Goal: Task Accomplishment & Management: Complete application form

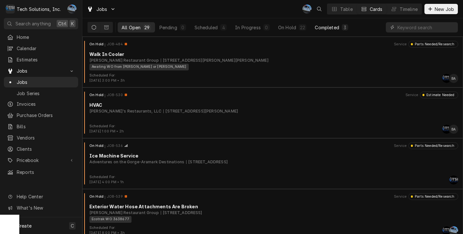
click at [345, 25] on div "3" at bounding box center [345, 27] width 4 height 7
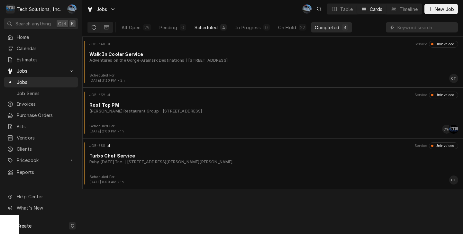
click at [203, 30] on div "Scheduled" at bounding box center [206, 27] width 23 height 7
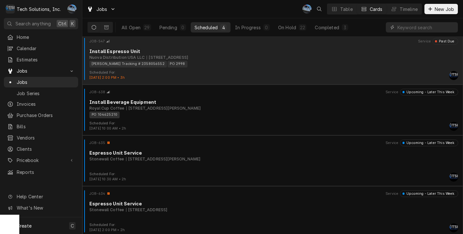
scroll to position [6, 0]
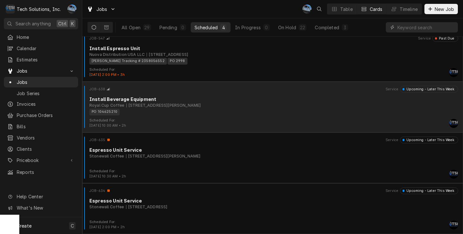
click at [201, 108] on div "410 New Goff Mountain Rd, Charleston, WV 25313" at bounding box center [163, 106] width 75 height 6
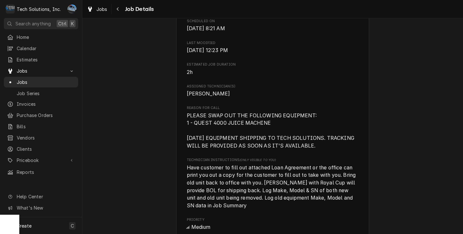
scroll to position [257, 0]
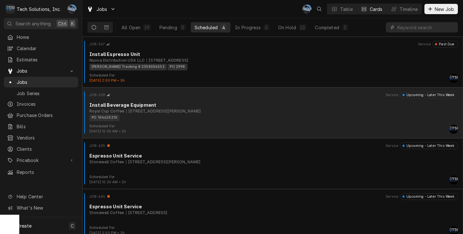
scroll to position [6, 0]
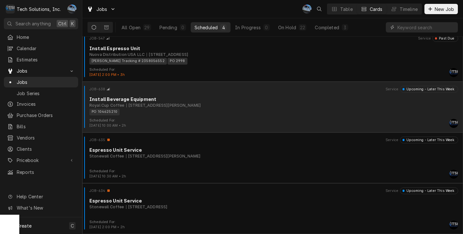
click at [212, 112] on div "PO 104625210" at bounding box center [271, 112] width 364 height 7
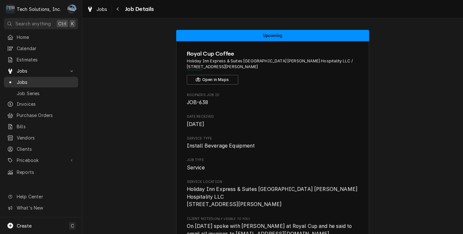
click at [27, 81] on span "Jobs" at bounding box center [46, 82] width 58 height 7
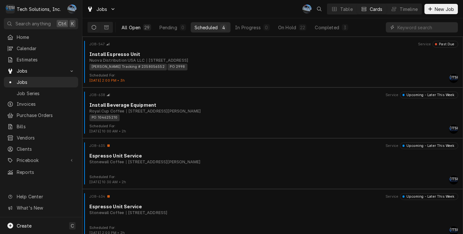
click at [138, 26] on div "All Open" at bounding box center [131, 27] width 19 height 7
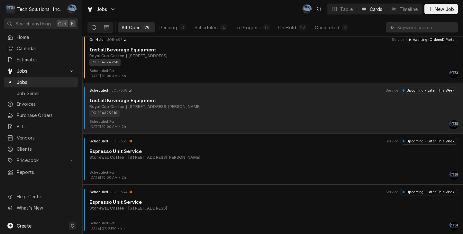
scroll to position [1276, 0]
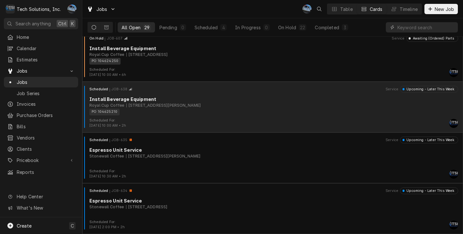
click at [166, 113] on div "PO 104625210" at bounding box center [271, 112] width 364 height 7
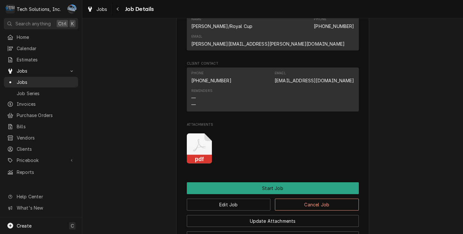
scroll to position [611, 0]
click at [201, 148] on icon "Attachments" at bounding box center [199, 145] width 13 height 13
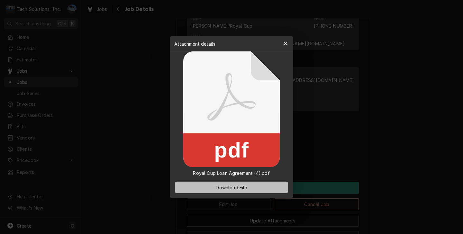
click at [225, 185] on span "Download File" at bounding box center [231, 187] width 34 height 7
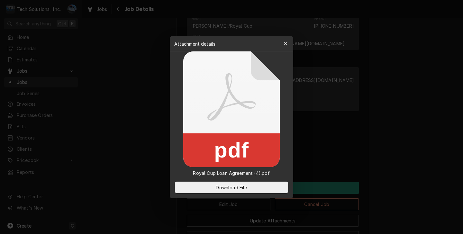
drag, startPoint x: 146, startPoint y: 116, endPoint x: 152, endPoint y: 107, distance: 11.1
click at [146, 116] on div at bounding box center [231, 117] width 463 height 234
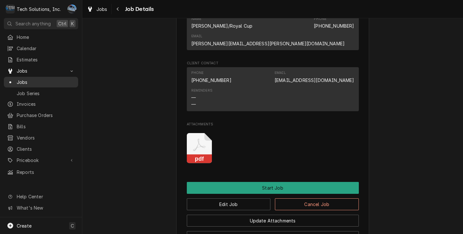
click at [27, 79] on span "Jobs" at bounding box center [46, 82] width 58 height 7
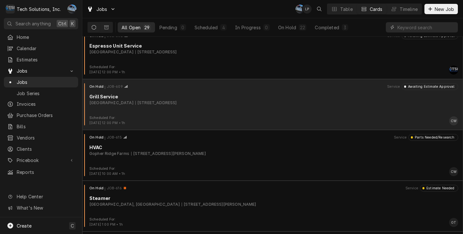
scroll to position [740, 0]
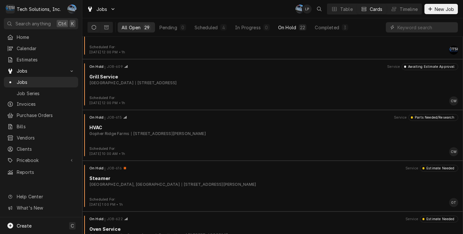
click at [278, 28] on div "On Hold" at bounding box center [287, 27] width 18 height 7
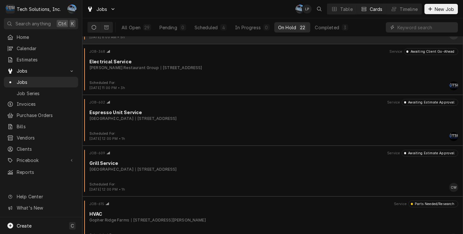
scroll to position [675, 0]
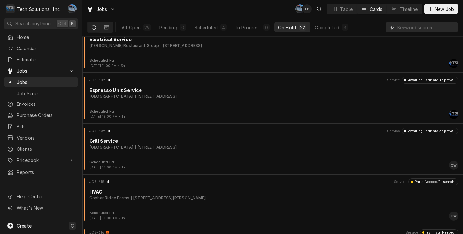
click at [407, 29] on input "Dynamic Content Wrapper" at bounding box center [425, 27] width 57 height 10
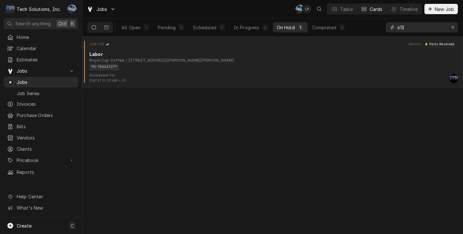
type input "613"
click at [189, 70] on div "PO 104621271" at bounding box center [271, 67] width 364 height 7
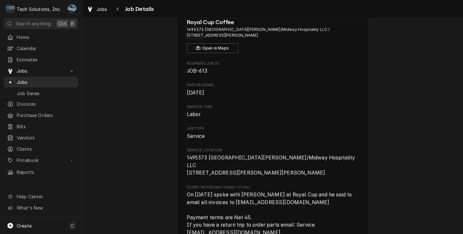
scroll to position [32, 0]
drag, startPoint x: 185, startPoint y: 116, endPoint x: 198, endPoint y: 116, distance: 13.5
click at [198, 116] on span "Labor" at bounding box center [273, 114] width 172 height 8
drag, startPoint x: 198, startPoint y: 116, endPoint x: 207, endPoint y: 131, distance: 17.6
click at [207, 131] on div "Job Type Service" at bounding box center [273, 132] width 172 height 14
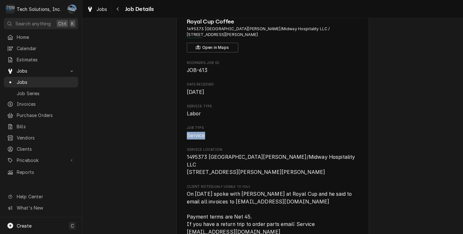
drag, startPoint x: 185, startPoint y: 136, endPoint x: 231, endPoint y: 139, distance: 45.8
click at [231, 139] on span "Service" at bounding box center [273, 136] width 172 height 8
drag, startPoint x: 231, startPoint y: 139, endPoint x: 343, endPoint y: 149, distance: 112.3
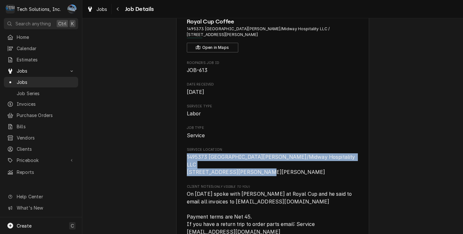
drag, startPoint x: 185, startPoint y: 157, endPoint x: 313, endPoint y: 172, distance: 129.2
click at [313, 172] on span "1495373 Fairfield Inn Beckley/Midway Hospitality LLC 248 Harper Park Dr Beckley…" at bounding box center [273, 164] width 172 height 23
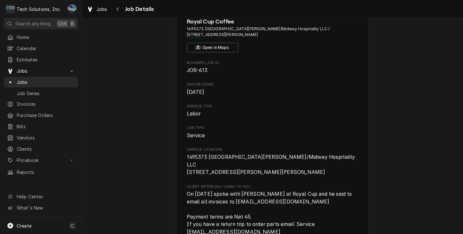
drag, startPoint x: 313, startPoint y: 172, endPoint x: 364, endPoint y: 182, distance: 51.7
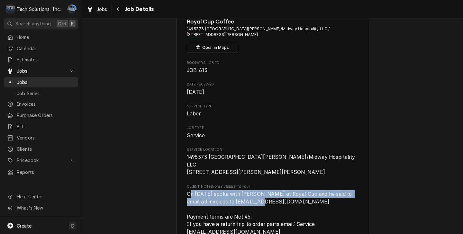
drag, startPoint x: 197, startPoint y: 198, endPoint x: 262, endPoint y: 199, distance: 65.0
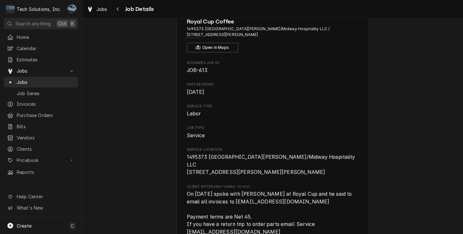
drag, startPoint x: 262, startPoint y: 199, endPoint x: 371, endPoint y: 188, distance: 109.2
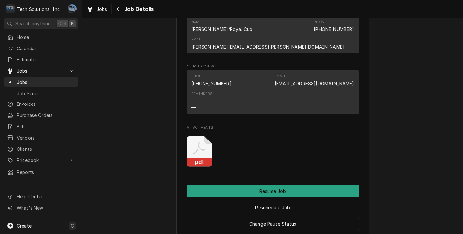
scroll to position [707, 0]
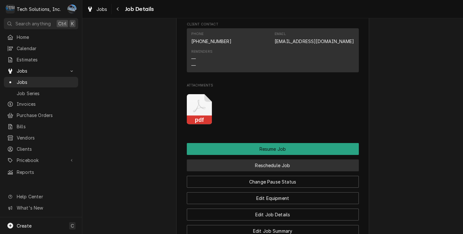
click at [280, 160] on button "Reschedule Job" at bounding box center [273, 165] width 172 height 12
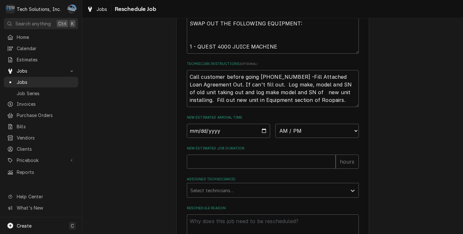
scroll to position [257, 0]
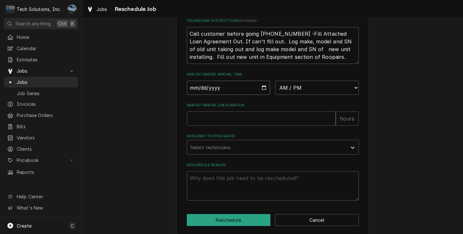
click at [262, 89] on input "Date" at bounding box center [229, 88] width 84 height 14
type textarea "x"
type input "[DATE]"
click at [315, 92] on select "AM / PM 6:00 AM 6:15 AM 6:30 AM 6:45 AM 7:00 AM 7:15 AM 7:30 AM 7:45 AM 8:00 AM…" at bounding box center [317, 88] width 84 height 14
select select "10:30:00"
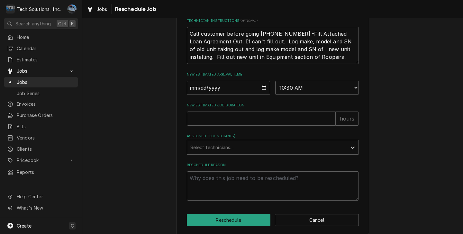
click at [275, 81] on select "AM / PM 6:00 AM 6:15 AM 6:30 AM 6:45 AM 7:00 AM 7:15 AM 7:30 AM 7:45 AM 8:00 AM…" at bounding box center [317, 88] width 84 height 14
click at [274, 117] on input "New Estimated Job Duration" at bounding box center [261, 119] width 149 height 14
type textarea "x"
type input "1"
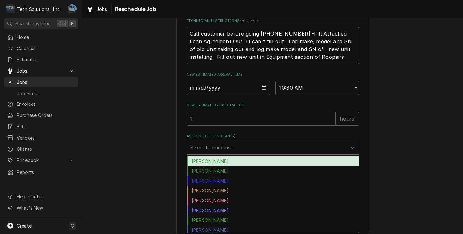
click at [223, 144] on div "Assigned Technician(s)" at bounding box center [266, 147] width 153 height 12
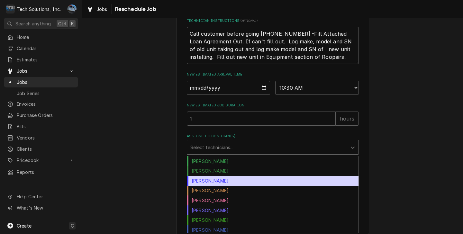
click at [217, 184] on div "[PERSON_NAME]" at bounding box center [272, 181] width 171 height 10
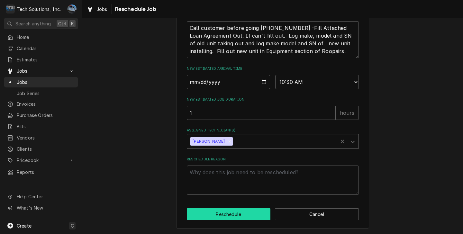
scroll to position [264, 0]
click at [242, 209] on button "Reschedule" at bounding box center [229, 214] width 84 height 12
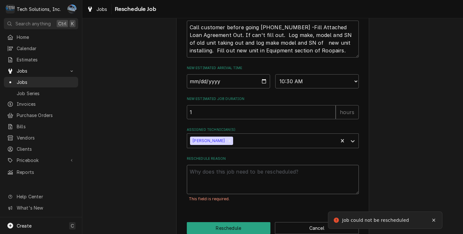
click at [225, 184] on textarea "Reschedule Reason" at bounding box center [273, 179] width 172 height 29
type textarea "x"
type textarea "U"
type textarea "x"
type textarea "Un"
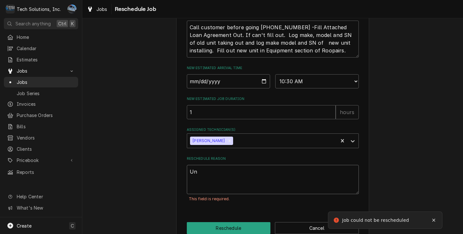
type textarea "x"
type textarea "Uni"
type textarea "x"
type textarea "Unit"
type textarea "x"
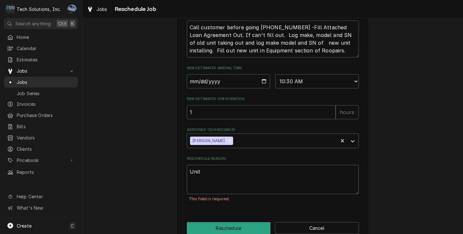
type textarea "Unit"
type textarea "x"
type textarea "Unit a"
type textarea "x"
type textarea "Unit ar"
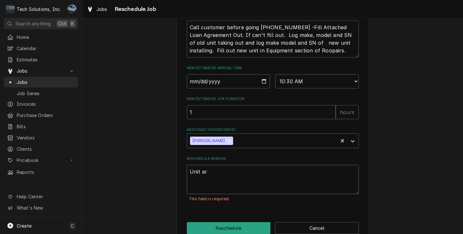
type textarea "x"
type textarea "Unit arr"
type textarea "x"
type textarea "Unit arri"
type textarea "x"
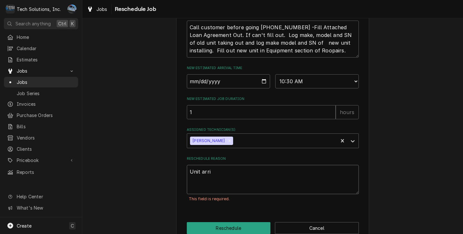
type textarea "Unit arriv"
type textarea "x"
type textarea "Unit arrive"
type textarea "x"
type textarea "Unit arrived"
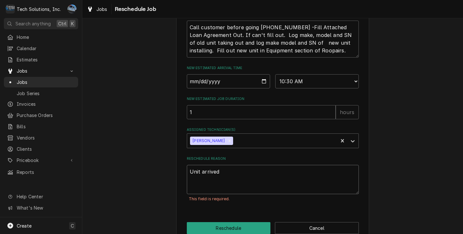
type textarea "x"
type textarea "Unit arrived"
type textarea "x"
type textarea "Unit arrived 8"
type textarea "x"
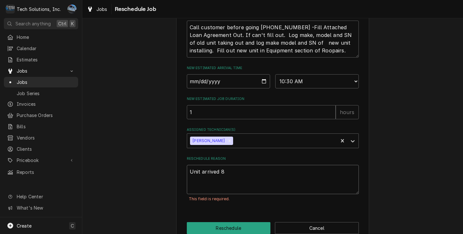
type textarea "Unit arrived 8?"
type textarea "x"
type textarea "Unit arrived 8"
type textarea "x"
type textarea "Unit arrived 8/"
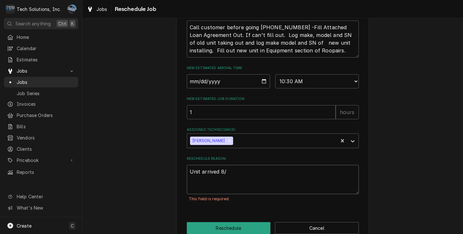
type textarea "x"
type textarea "Unit arrived 8/2"
type textarea "x"
type textarea "Unit arrived 8/28"
type textarea "x"
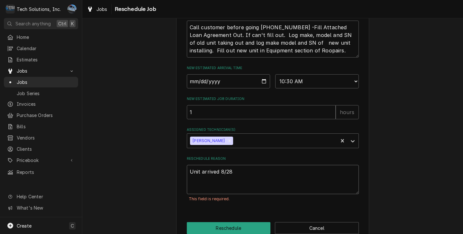
type textarea "Unit arrived 8/28/"
type textarea "x"
type textarea "Unit arrived 8/28/2"
type textarea "x"
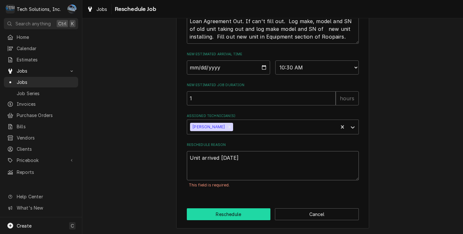
type textarea "Unit arrived 8/28/25"
click at [216, 212] on button "Reschedule" at bounding box center [229, 214] width 84 height 12
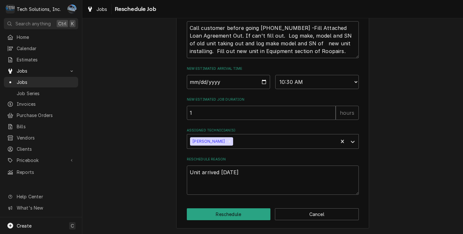
type textarea "x"
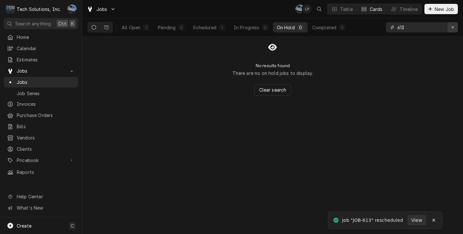
click at [455, 28] on div "Erase input" at bounding box center [453, 27] width 6 height 6
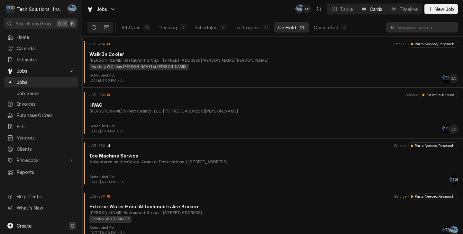
click at [23, 225] on span "Create" at bounding box center [24, 225] width 15 height 5
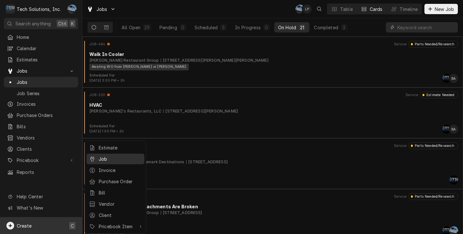
click at [105, 157] on div "Job" at bounding box center [120, 159] width 43 height 7
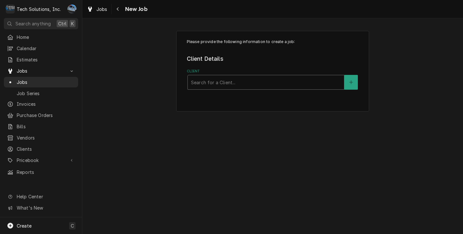
click at [235, 85] on div "Client" at bounding box center [266, 83] width 150 height 12
type input "[PERSON_NAME]"
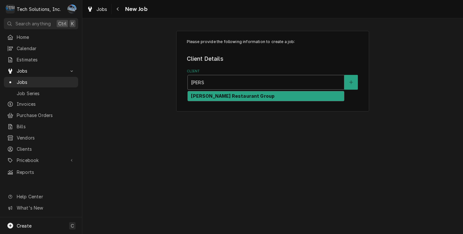
click at [224, 93] on div "[PERSON_NAME] Restaurant Group" at bounding box center [266, 96] width 156 height 10
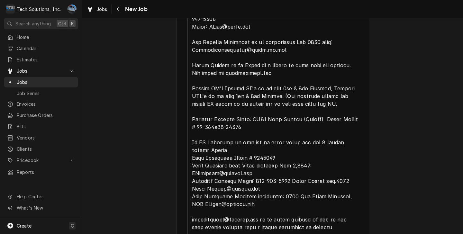
scroll to position [369, 0]
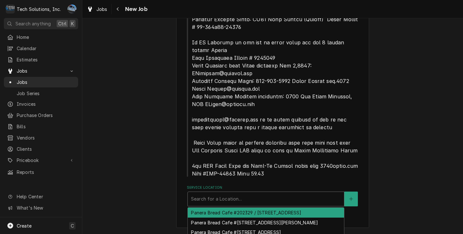
click at [223, 195] on div "Service Location" at bounding box center [266, 199] width 150 height 12
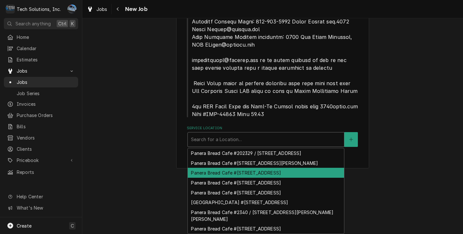
scroll to position [23, 0]
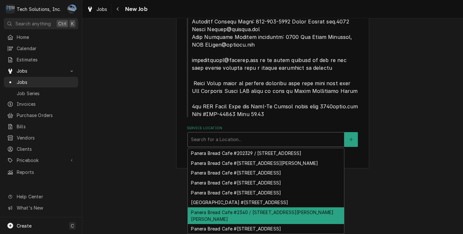
click at [268, 207] on div "Panera Bread Cafe #2340 / [STREET_ADDRESS][PERSON_NAME][PERSON_NAME]" at bounding box center [266, 215] width 156 height 17
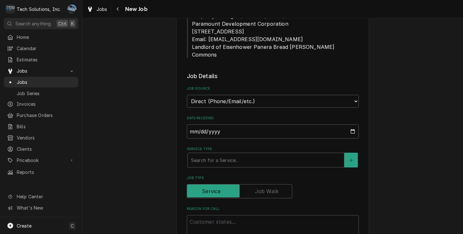
scroll to position [755, 0]
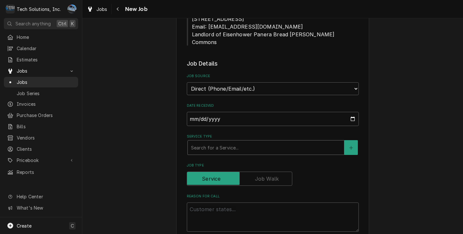
click at [226, 142] on div "Service Type" at bounding box center [266, 148] width 150 height 12
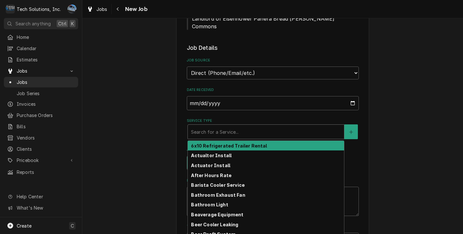
scroll to position [820, 0]
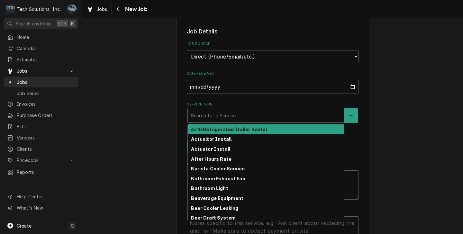
click at [277, 110] on div "Service Type" at bounding box center [266, 116] width 150 height 12
type textarea "x"
type input "R"
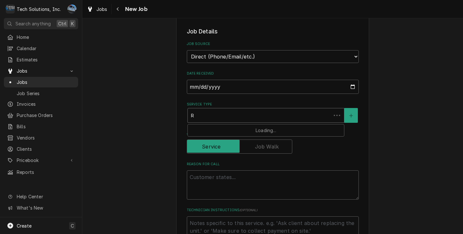
type textarea "x"
type input "Ro"
type textarea "x"
type input "Roo"
type textarea "x"
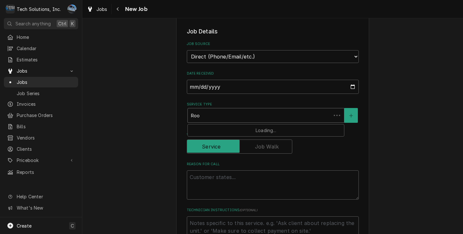
type input "Roof"
type textarea "x"
type input "Roof"
type textarea "x"
type input "Roof T"
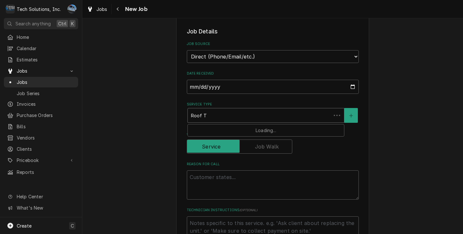
type textarea "x"
type input "Roof To"
type textarea "x"
type input "Roof Top"
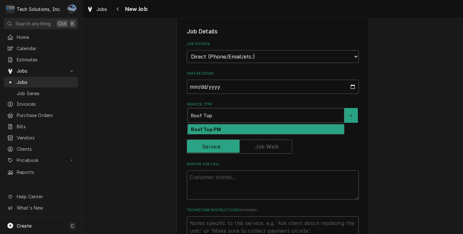
click at [253, 124] on div "Roof Top PM" at bounding box center [266, 129] width 156 height 10
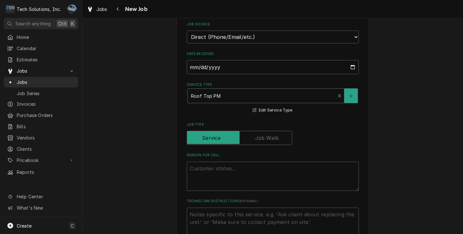
scroll to position [852, 0]
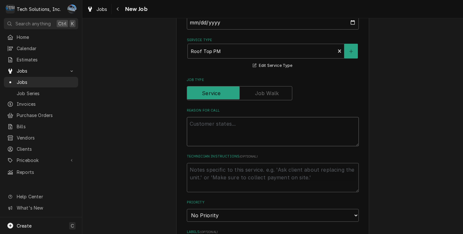
drag, startPoint x: 196, startPoint y: 107, endPoint x: 201, endPoint y: 109, distance: 5.7
click at [196, 117] on textarea "Reason For Call" at bounding box center [273, 131] width 172 height 29
type textarea "x"
type textarea "C"
type textarea "x"
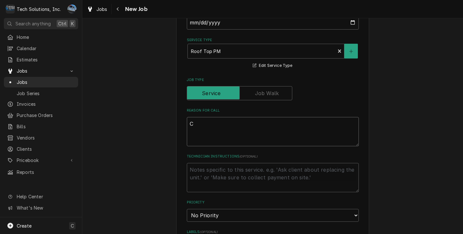
type textarea "Co"
type textarea "x"
type textarea "Com"
type textarea "x"
type textarea "Comp"
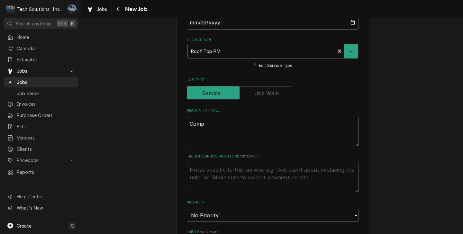
type textarea "x"
type textarea "Compl"
type textarea "x"
type textarea "Comple"
type textarea "x"
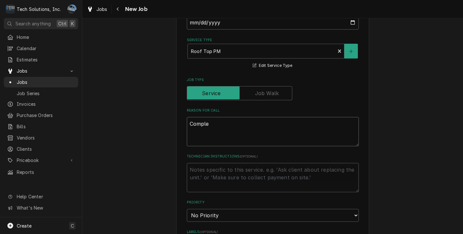
type textarea "Complet"
type textarea "x"
type textarea "Complete"
type textarea "x"
type textarea "Complete"
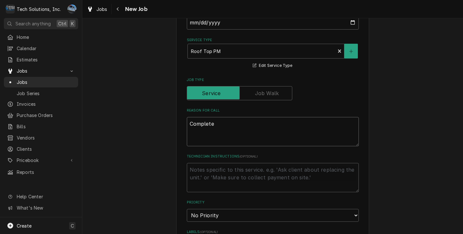
type textarea "x"
type textarea "Complete R"
type textarea "x"
type textarea "Complete Ro"
type textarea "x"
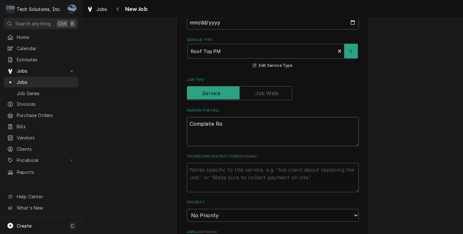
type textarea "Complete Roo"
type textarea "x"
type textarea "Complete Roof"
type textarea "x"
type textarea "Complete Roof"
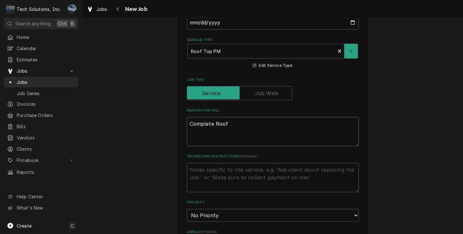
type textarea "x"
type textarea "Complete Roof T"
type textarea "x"
type textarea "Complete Roof To"
type textarea "x"
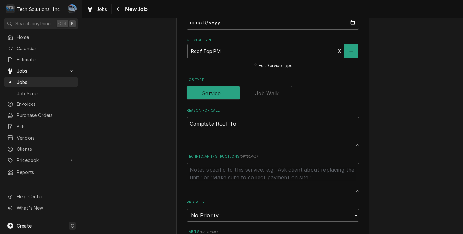
type textarea "Complete Roof Top"
type textarea "x"
type textarea "Complete Roof Top"
type textarea "x"
type textarea "Complete Roof Top P"
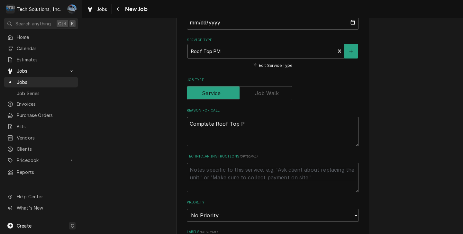
type textarea "x"
type textarea "Complete Roof Top PM"
type textarea "x"
type textarea "Complete Roof Top PM"
type textarea "x"
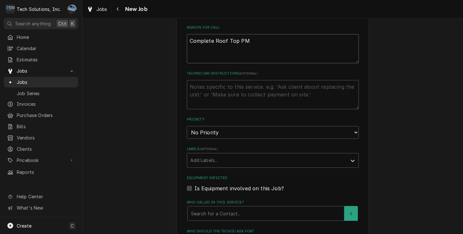
scroll to position [948, 0]
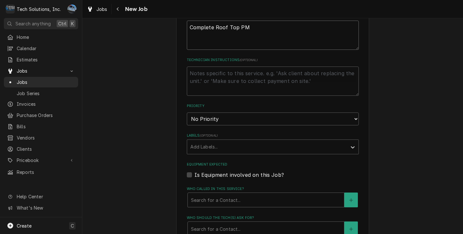
type textarea "Complete Roof Top PM"
click at [219, 113] on select "No Priority Urgent High Medium Low" at bounding box center [273, 119] width 172 height 13
select select "4"
click at [187, 113] on select "No Priority Urgent High Medium Low" at bounding box center [273, 119] width 172 height 13
click at [203, 194] on div "Who called in this service?" at bounding box center [266, 200] width 150 height 12
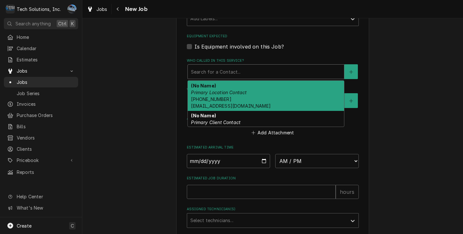
scroll to position [1077, 0]
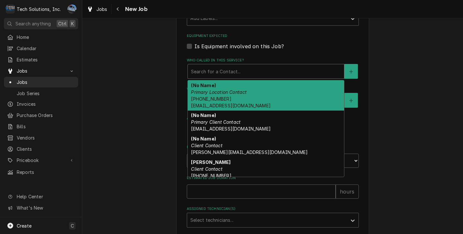
click at [260, 66] on div "Who called in this service?" at bounding box center [266, 72] width 150 height 12
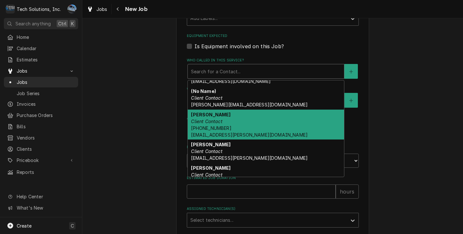
scroll to position [64, 0]
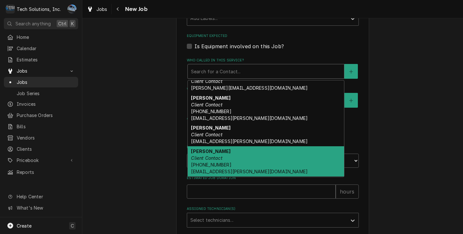
click at [236, 146] on div "Gabby Cipollone Client Contact (304) 543-4438 gcipollone@flynn.com" at bounding box center [266, 161] width 156 height 30
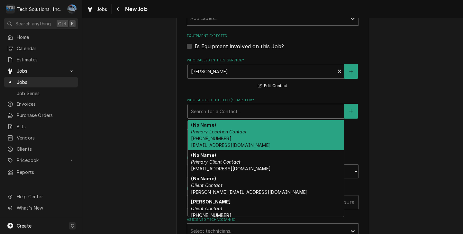
click at [224, 105] on div "Who should the tech(s) ask for?" at bounding box center [266, 111] width 150 height 12
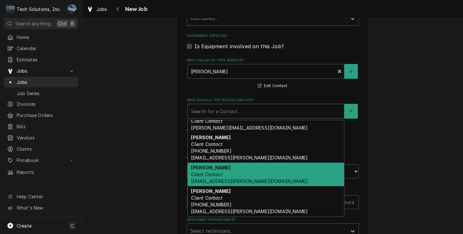
click at [222, 163] on div "Courtney Stillwagon Client Contact CStillwagon@flynn.com" at bounding box center [266, 174] width 156 height 23
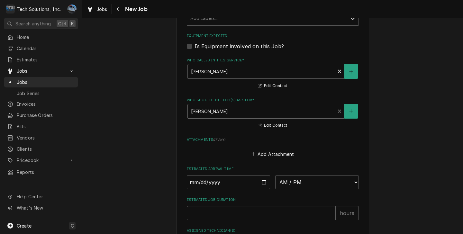
click at [219, 104] on div "Courtney Stillwagon Client Contact CStillwagon@flynn.com" at bounding box center [262, 111] width 148 height 14
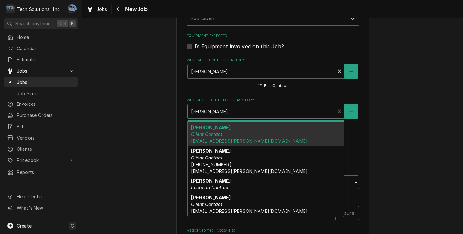
scroll to position [106, 0]
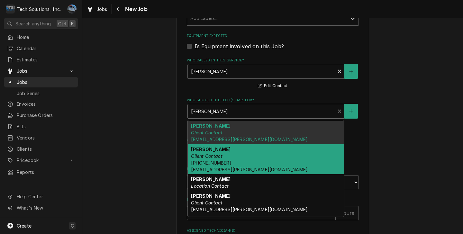
click at [220, 160] on span "(304) 543-4438 gcipollone@flynn.com" at bounding box center [249, 166] width 117 height 12
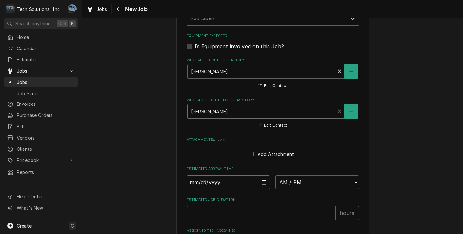
click at [261, 175] on input "Date" at bounding box center [229, 182] width 84 height 14
type textarea "x"
type input "[DATE]"
type textarea "x"
click at [296, 175] on select "AM / PM 6:00 AM 6:15 AM 6:30 AM 6:45 AM 7:00 AM 7:15 AM 7:30 AM 7:45 AM 8:00 AM…" at bounding box center [317, 182] width 84 height 14
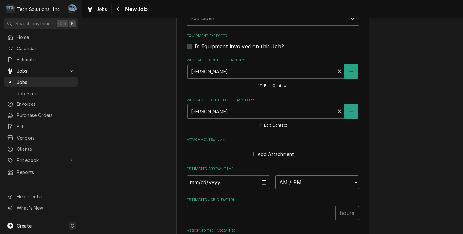
select select "09:45:00"
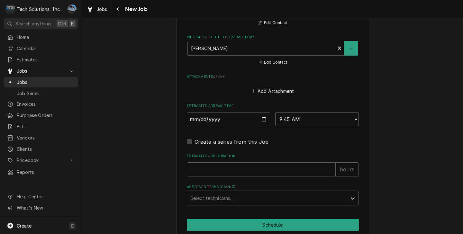
scroll to position [1147, 0]
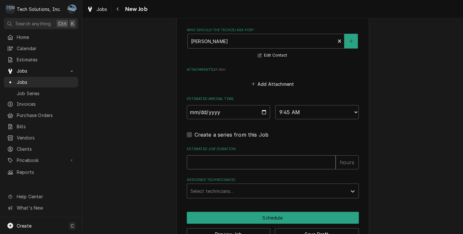
click at [246, 155] on input "Estimated Job Duration" at bounding box center [261, 162] width 149 height 14
type textarea "x"
type input "2"
type textarea "x"
type input "2"
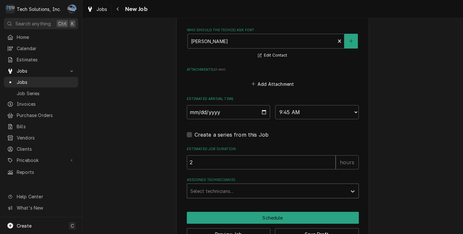
click at [257, 185] on div "Assigned Technician(s)" at bounding box center [266, 191] width 153 height 12
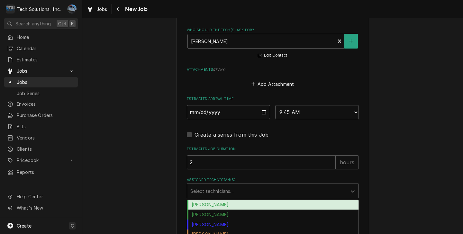
scroll to position [24, 0]
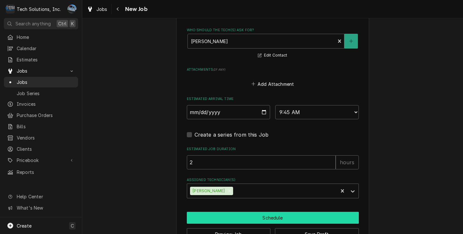
click at [235, 212] on button "Schedule" at bounding box center [273, 218] width 172 height 12
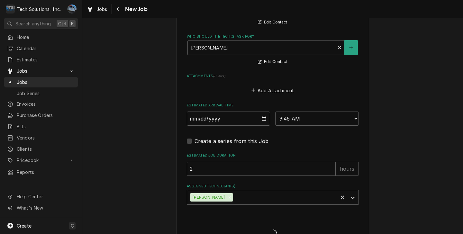
type textarea "x"
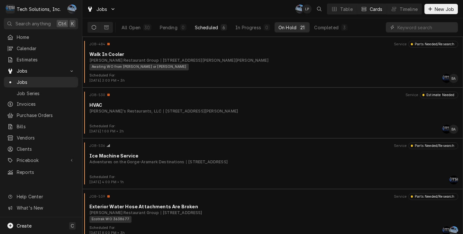
click at [219, 28] on button "Scheduled 6" at bounding box center [211, 27] width 40 height 10
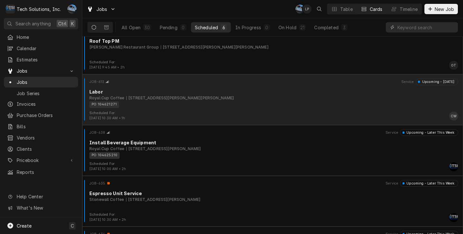
scroll to position [64, 0]
click at [171, 107] on div "PO 104621271" at bounding box center [271, 104] width 364 height 7
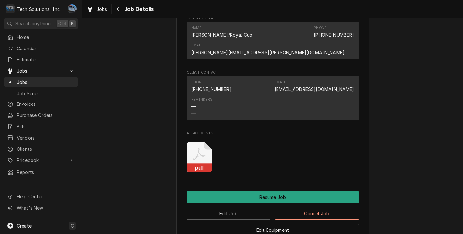
scroll to position [612, 0]
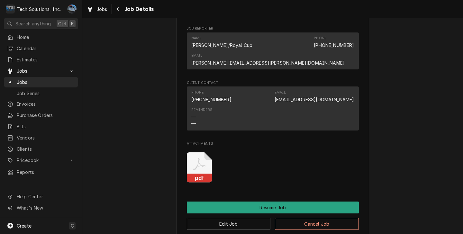
click at [201, 166] on icon "Attachments" at bounding box center [199, 167] width 25 height 31
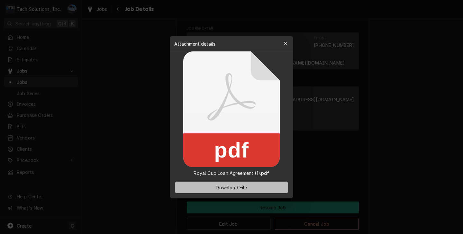
click at [223, 185] on span "Download File" at bounding box center [231, 187] width 34 height 7
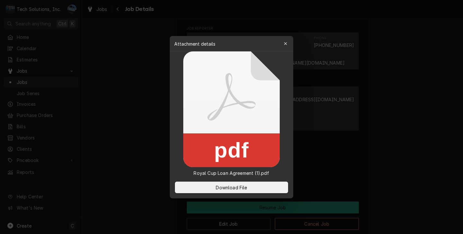
click at [137, 144] on div at bounding box center [231, 117] width 463 height 234
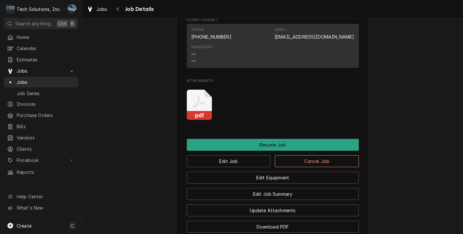
scroll to position [675, 0]
click at [201, 101] on icon "Attachments" at bounding box center [199, 104] width 25 height 31
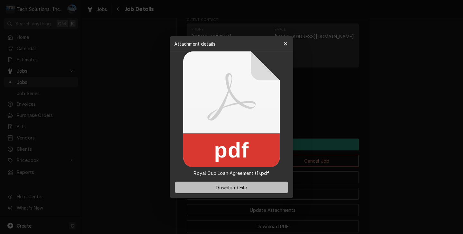
click at [215, 185] on span "Download File" at bounding box center [231, 187] width 34 height 7
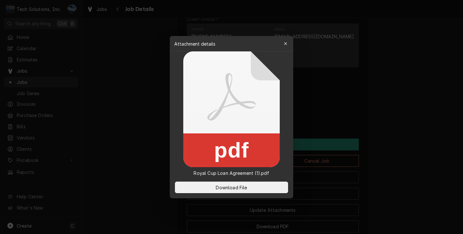
drag, startPoint x: 141, startPoint y: 86, endPoint x: 163, endPoint y: 81, distance: 21.8
click at [142, 86] on div at bounding box center [231, 117] width 463 height 234
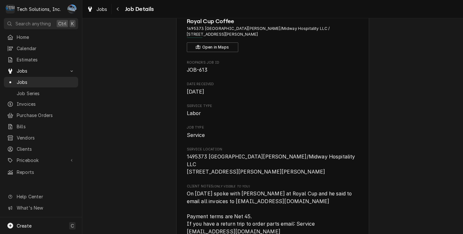
scroll to position [32, 0]
click at [21, 226] on span "Create" at bounding box center [24, 225] width 15 height 5
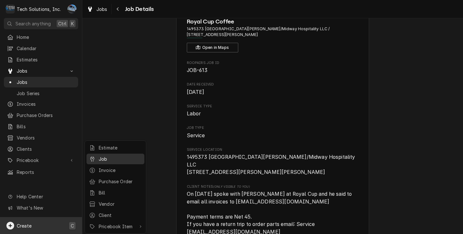
click at [105, 162] on div "Job" at bounding box center [115, 159] width 55 height 8
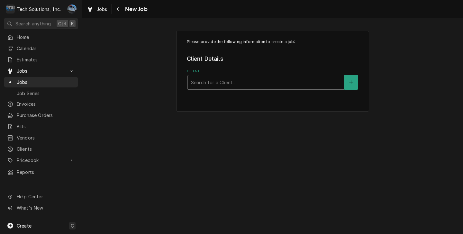
click at [205, 86] on div "Client" at bounding box center [266, 83] width 150 height 12
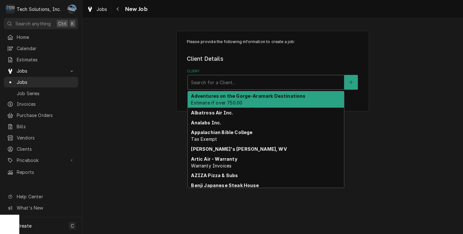
click at [264, 101] on div "Adventures on the Gorge-Aramark Destinations Estimate if over 750.00" at bounding box center [266, 99] width 156 height 17
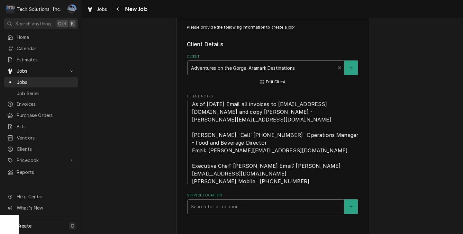
click at [219, 202] on div "Service Location" at bounding box center [266, 207] width 150 height 12
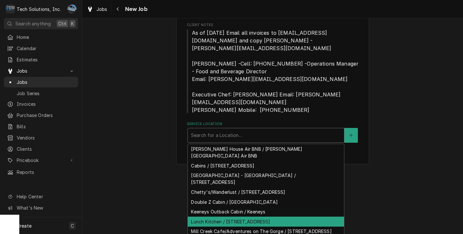
click at [231, 217] on div "Lunch Kitchen / [STREET_ADDRESS]" at bounding box center [266, 222] width 156 height 10
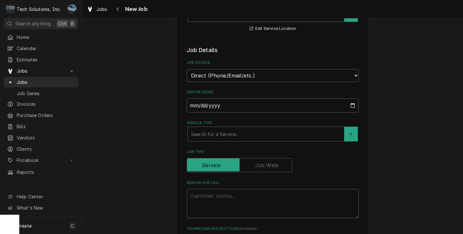
scroll to position [207, 0]
click at [220, 133] on div "Search for a Service..." at bounding box center [266, 133] width 156 height 14
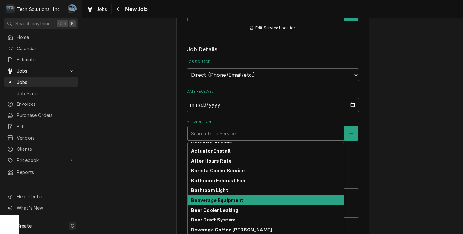
scroll to position [0, 0]
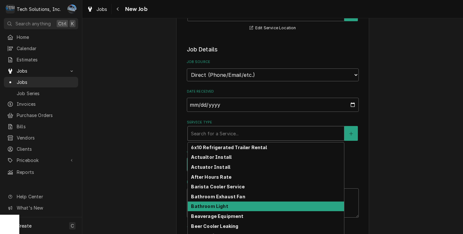
type textarea "x"
type input "w"
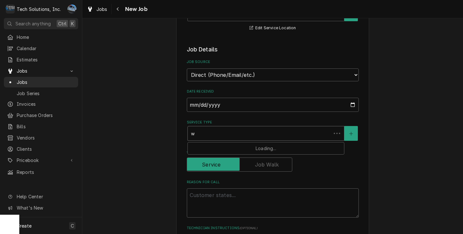
type textarea "x"
type input "wa"
type textarea "x"
type input "wal"
type textarea "x"
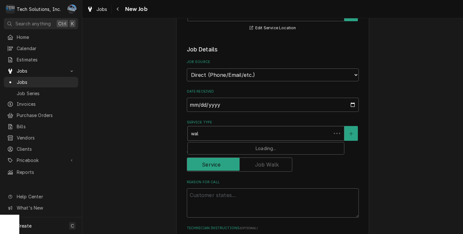
type input "wal"
type textarea "x"
type input "wal k"
type textarea "x"
type input "wal"
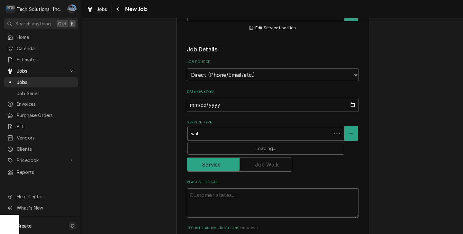
type textarea "x"
type input "wal"
type textarea "x"
type input "walk"
type textarea "x"
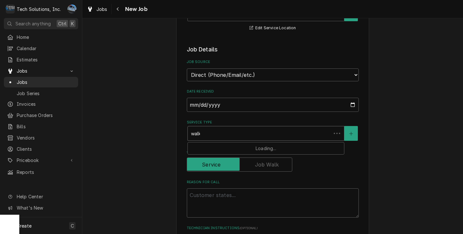
type input "walk"
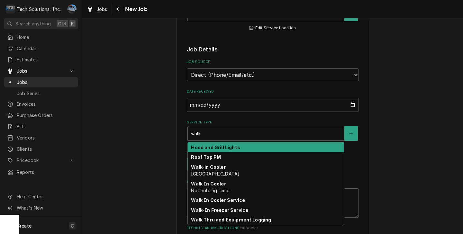
type textarea "x"
type input "walk"
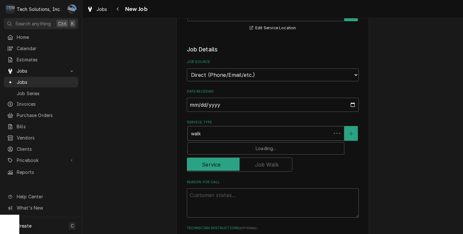
type textarea "x"
type input "walk-"
type textarea "x"
type input "walk-i"
type textarea "x"
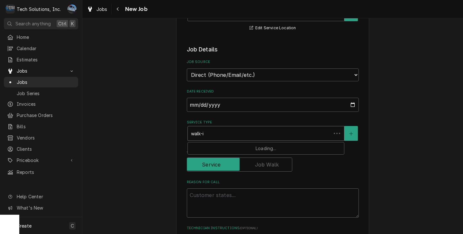
type input "walk-in"
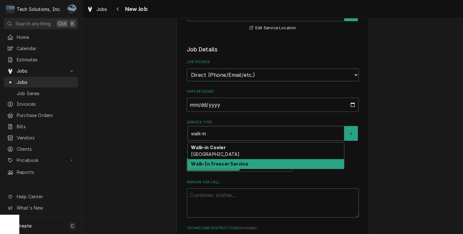
click at [211, 161] on strong "Walk-In Freezer Service" at bounding box center [219, 163] width 57 height 5
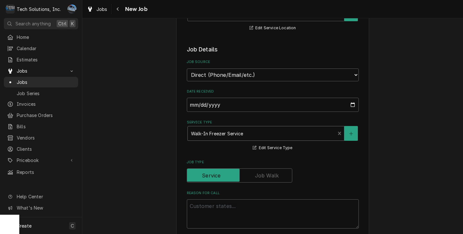
click at [244, 128] on div "Service Type" at bounding box center [261, 134] width 141 height 12
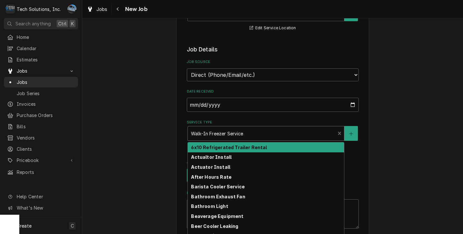
drag, startPoint x: 338, startPoint y: 127, endPoint x: 293, endPoint y: 125, distance: 45.0
click at [222, 128] on div "Service Type" at bounding box center [266, 134] width 150 height 12
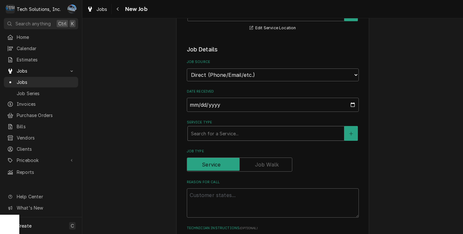
type textarea "x"
type input "w"
type textarea "x"
type input "wa"
type textarea "x"
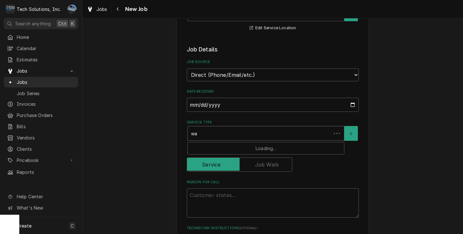
type input "wal"
type textarea "x"
type input "walk"
type textarea "x"
type input "walk"
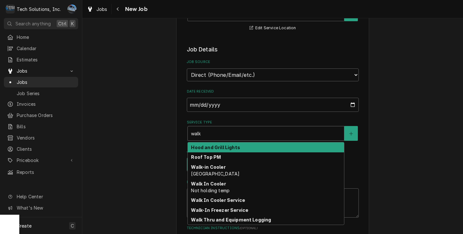
type textarea "x"
type input "walk i"
type textarea "x"
type input "walk in"
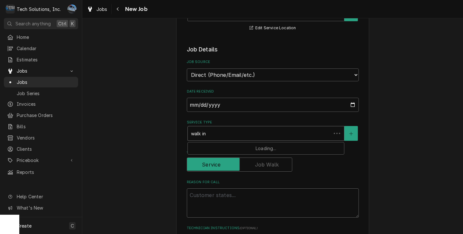
type textarea "x"
type input "walk in"
type textarea "x"
type input "walk in c"
type textarea "x"
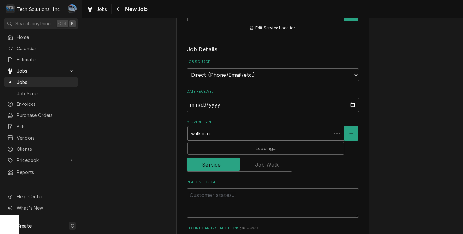
type input "walk in co"
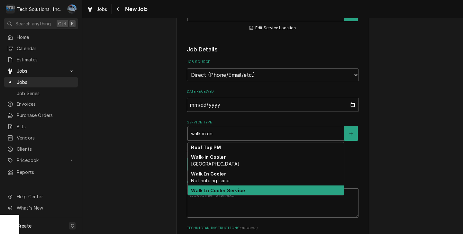
click at [203, 188] on strong "Walk In Cooler Service" at bounding box center [218, 190] width 54 height 5
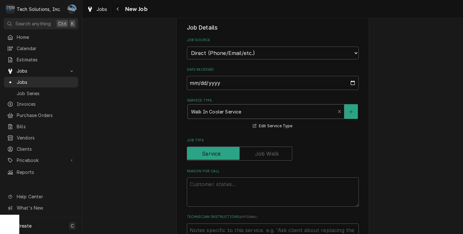
scroll to position [272, 0]
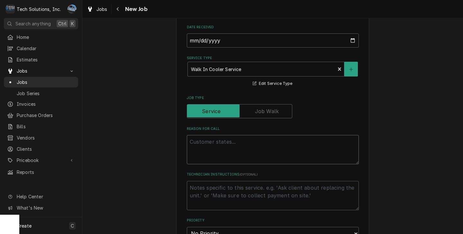
click at [214, 146] on textarea "Reason For Call" at bounding box center [273, 149] width 172 height 29
type textarea "x"
type textarea "E"
type textarea "x"
type textarea "EV"
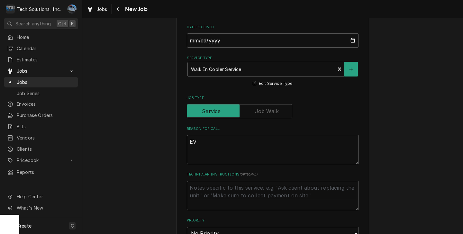
type textarea "x"
type textarea "EVA"
type textarea "x"
type textarea "EVAP"
type textarea "x"
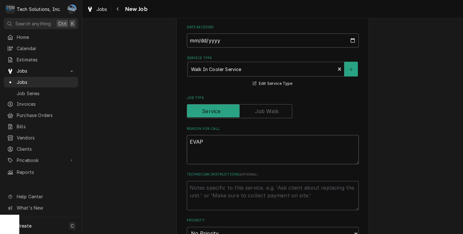
type textarea "EVAP"
type textarea "x"
type textarea "EVAP f"
type textarea "x"
type textarea "EVAP fa"
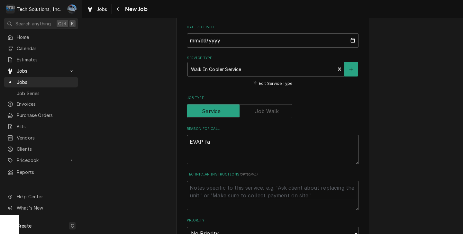
type textarea "x"
type textarea "EVAP fan"
type textarea "x"
type textarea "EVAP fans"
type textarea "x"
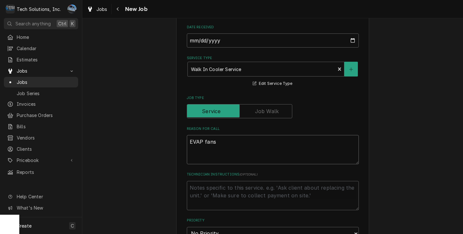
type textarea "EVAP fans"
type textarea "x"
type textarea "EVAP fans n"
type textarea "x"
type textarea "EVAP fans no"
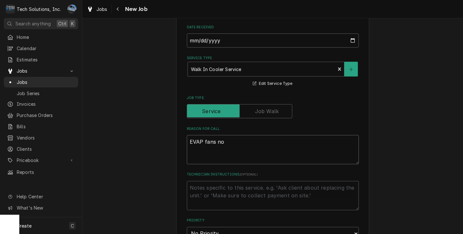
type textarea "x"
type textarea "EVAP fans not"
type textarea "x"
type textarea "EVAP fans not"
type textarea "x"
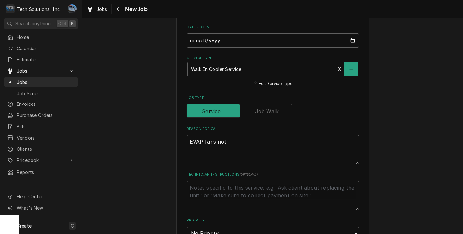
type textarea "EVAP fans not r"
type textarea "x"
type textarea "EVAP fans not ru"
type textarea "x"
type textarea "EVAP fans not run"
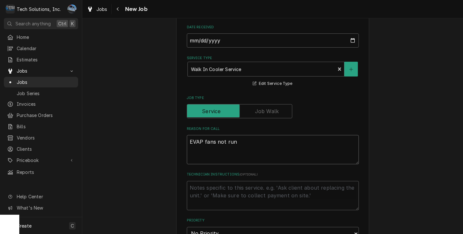
type textarea "x"
type textarea "EVAP fans not runn"
type textarea "x"
type textarea "EVAP fans not runnn"
type textarea "x"
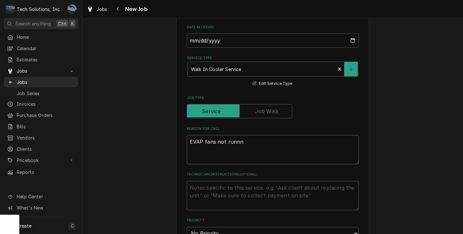
type textarea "EVAP fans not runnni"
type textarea "x"
type textarea "EVAP fans not runnnin"
type textarea "x"
type textarea "EVAP fans not runnni"
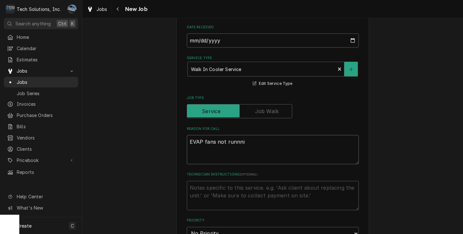
type textarea "x"
type textarea "EVAP fans not runnn"
type textarea "x"
type textarea "EVAP fans not runn"
type textarea "x"
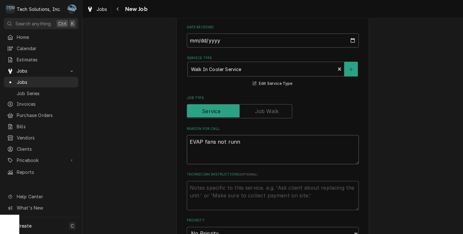
type textarea "EVAP fans not runni"
type textarea "x"
type textarea "EVAP fans not runnin"
type textarea "x"
type textarea "EVAP fans not running"
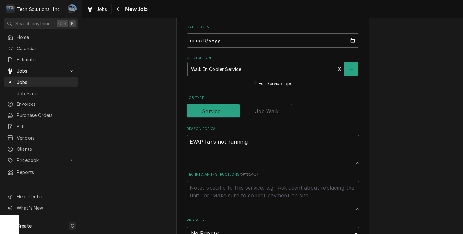
type textarea "x"
type textarea "EVAP fans not running."
type textarea "x"
type textarea "EVAP fans not running."
type textarea "x"
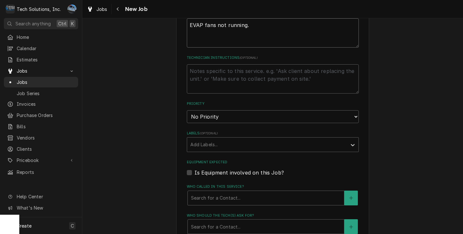
scroll to position [400, 0]
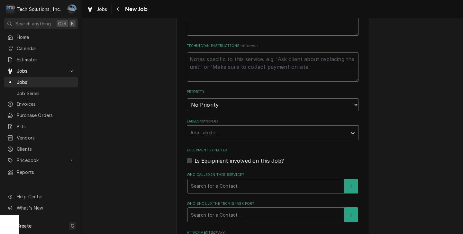
type textarea "EVAP fans not running."
click at [200, 104] on select "No Priority Urgent High Medium Low" at bounding box center [273, 104] width 172 height 13
select select "2"
click at [187, 98] on select "No Priority Urgent High Medium Low" at bounding box center [273, 104] width 172 height 13
type textarea "x"
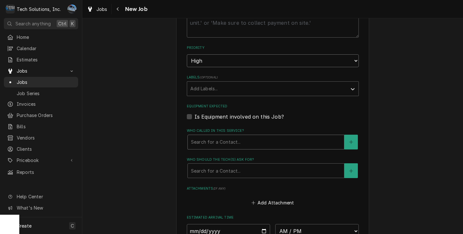
scroll to position [465, 0]
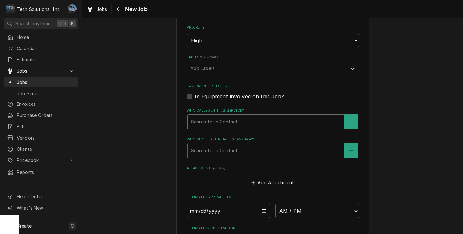
click at [217, 116] on div "Who called in this service?" at bounding box center [266, 122] width 150 height 12
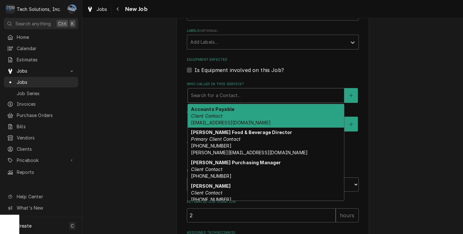
scroll to position [497, 0]
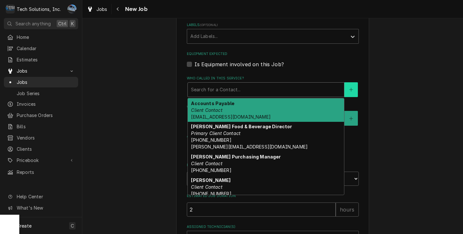
click at [344, 85] on button "Who called in this service?" at bounding box center [351, 89] width 14 height 15
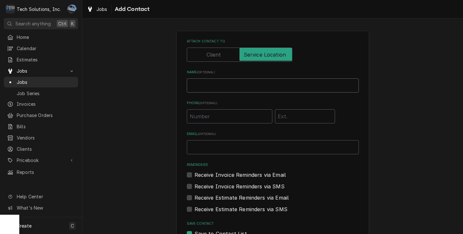
click at [231, 87] on input "Name ( optional )" at bounding box center [273, 85] width 172 height 14
type input "Jim Bob"
click at [228, 122] on input "Phone ( optional )" at bounding box center [230, 116] width 86 height 14
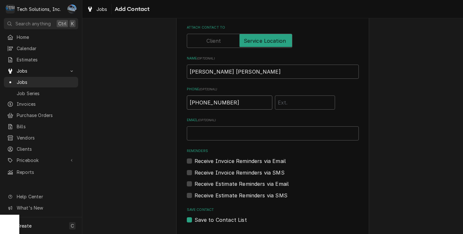
scroll to position [43, 0]
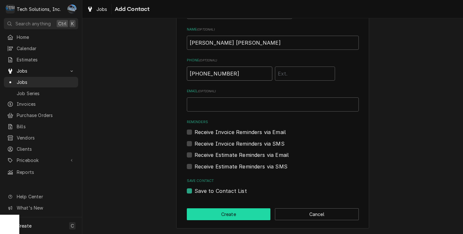
type input "(681) 220-0933"
click at [244, 210] on button "Create" at bounding box center [229, 214] width 84 height 12
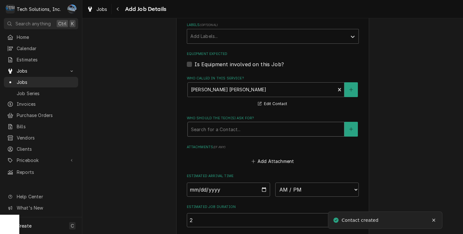
click at [212, 123] on div "Who should the tech(s) ask for?" at bounding box center [266, 129] width 150 height 12
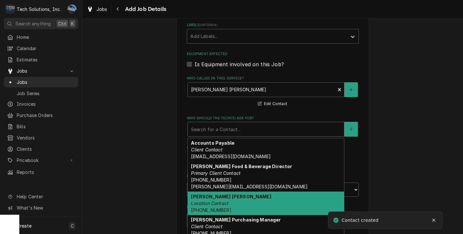
click at [214, 193] on div "Jim Bob Location Contact (681) 220-0933" at bounding box center [266, 203] width 156 height 23
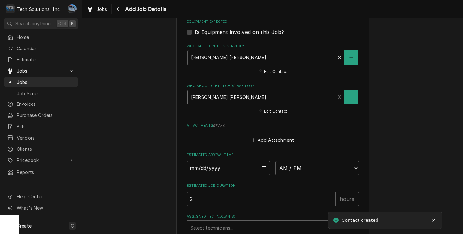
scroll to position [529, 0]
click at [259, 162] on input "Date" at bounding box center [229, 168] width 84 height 14
type textarea "x"
type input "[DATE]"
drag, startPoint x: 293, startPoint y: 159, endPoint x: 292, endPoint y: 162, distance: 3.4
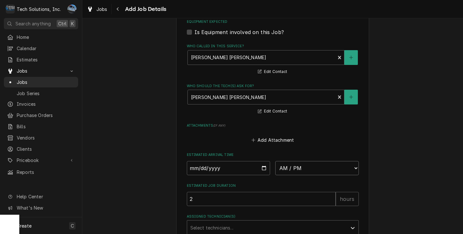
click at [293, 161] on select "AM / PM 6:00 AM 6:15 AM 6:30 AM 6:45 AM 7:00 AM 7:15 AM 7:30 AM 7:45 AM 8:00 AM…" at bounding box center [317, 168] width 84 height 14
type textarea "x"
select select "13:00:00"
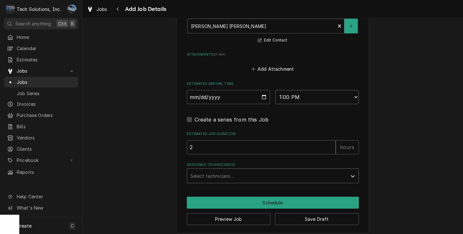
scroll to position [600, 0]
click at [241, 170] on div "Assigned Technician(s)" at bounding box center [266, 176] width 153 height 12
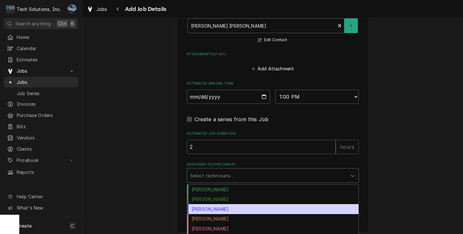
click at [226, 204] on div "[PERSON_NAME]" at bounding box center [272, 209] width 171 height 10
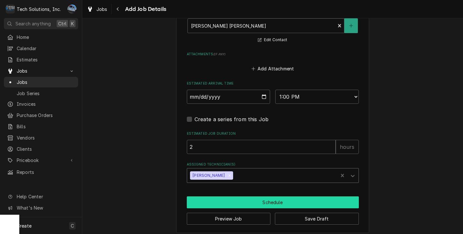
click at [232, 196] on button "Schedule" at bounding box center [273, 202] width 172 height 12
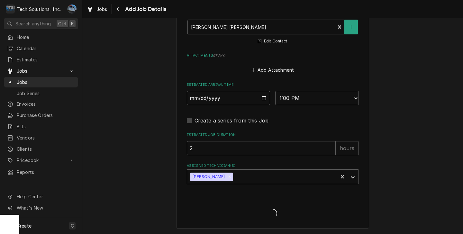
scroll to position [594, 0]
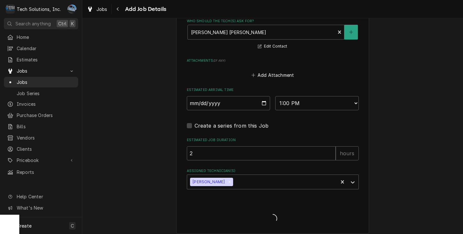
type textarea "x"
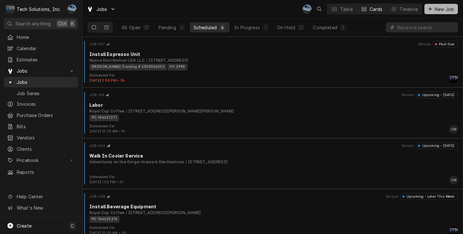
click at [441, 12] on span "New Job" at bounding box center [444, 9] width 22 height 7
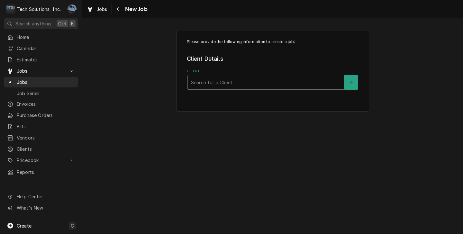
click at [214, 81] on div "Client" at bounding box center [266, 83] width 150 height 12
type input "flynn"
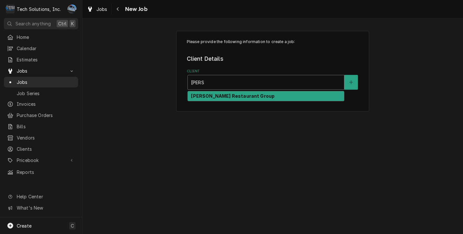
click at [216, 98] on strong "Flynn Restaurant Group" at bounding box center [233, 95] width 84 height 5
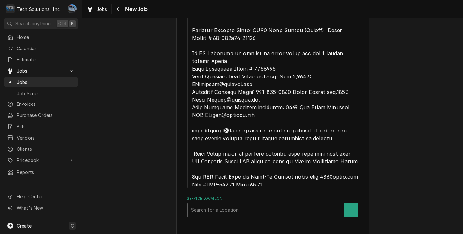
scroll to position [369, 0]
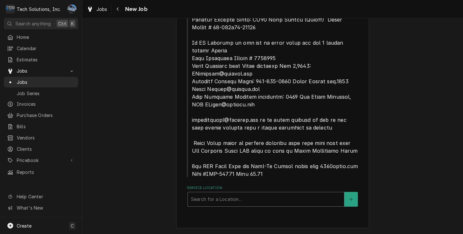
click at [232, 202] on div "Service Location" at bounding box center [266, 200] width 150 height 12
type input "hurr"
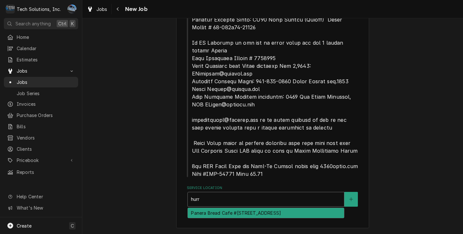
click at [283, 215] on div "Panera Bread Cafe #2344 / 65 Liberty Square, Hurricane, WV 25526" at bounding box center [266, 213] width 156 height 10
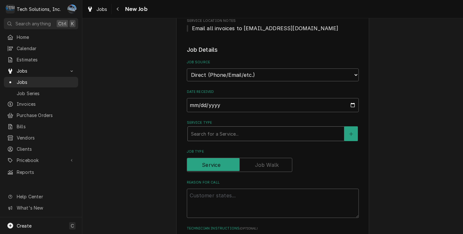
scroll to position [595, 0]
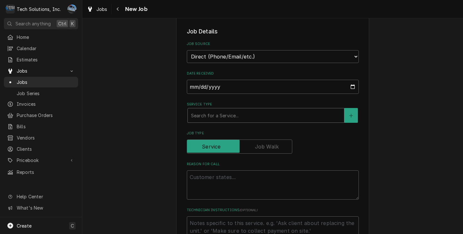
click at [220, 113] on div "Service Type" at bounding box center [266, 116] width 150 height 12
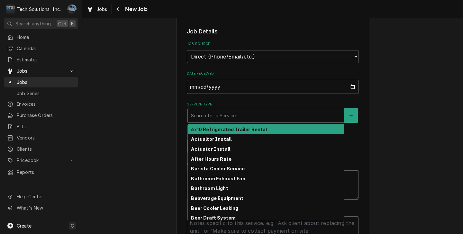
type textarea "x"
type input "R"
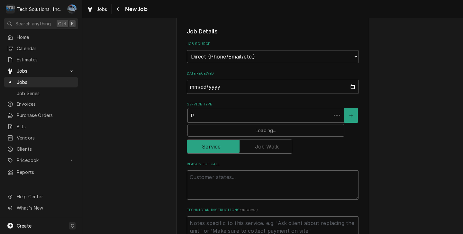
type textarea "x"
type input "Ro"
type textarea "x"
type input "Roo"
type textarea "x"
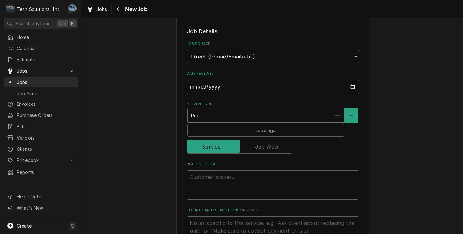
type input "Roof"
type textarea "x"
type input "Roof"
type textarea "x"
type input "Roof T"
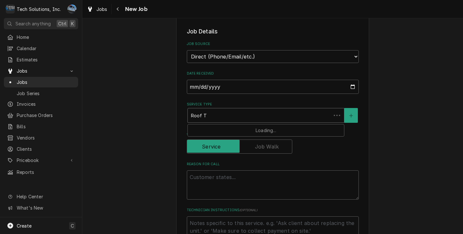
type textarea "x"
type input "Roof To"
type textarea "x"
type input "Roof Top"
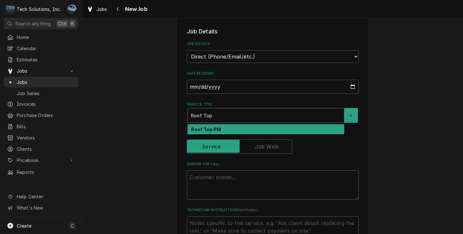
click at [210, 126] on div "Roof Top PM" at bounding box center [266, 129] width 156 height 10
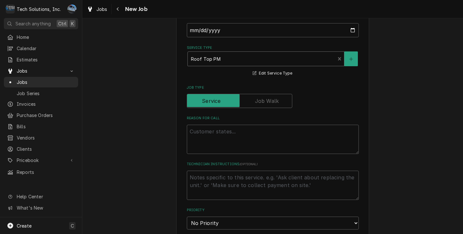
scroll to position [659, 0]
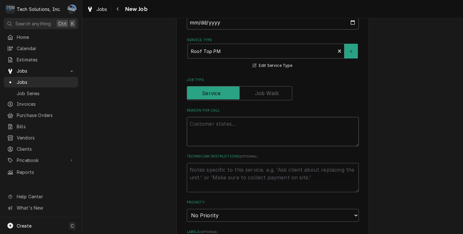
click at [268, 138] on textarea "Reason For Call" at bounding box center [273, 131] width 172 height 29
type textarea "x"
type textarea "C"
type textarea "x"
type textarea "Co"
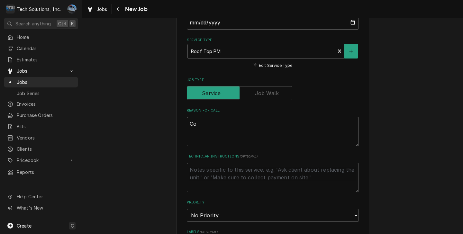
type textarea "x"
type textarea "Com"
type textarea "x"
type textarea "Comp"
type textarea "x"
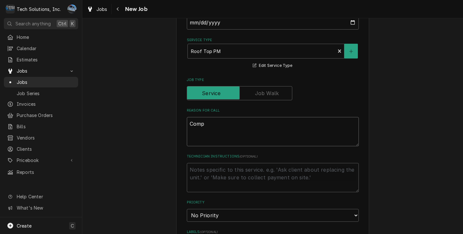
type textarea "Compl"
type textarea "x"
type textarea "Comple"
type textarea "x"
type textarea "Complet"
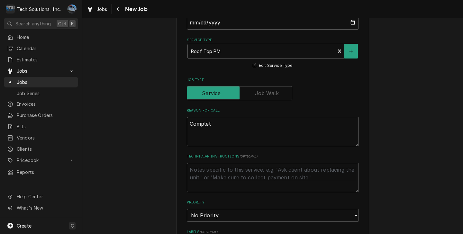
type textarea "x"
type textarea "Complete"
type textarea "x"
type textarea "Complete"
type textarea "x"
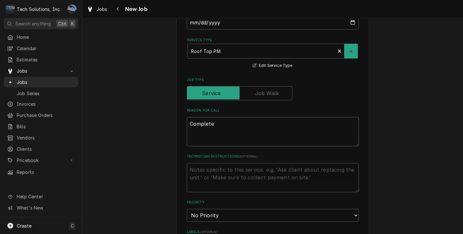
type textarea "Complete R"
type textarea "x"
type textarea "Complete Ro"
type textarea "x"
type textarea "Complete Roo"
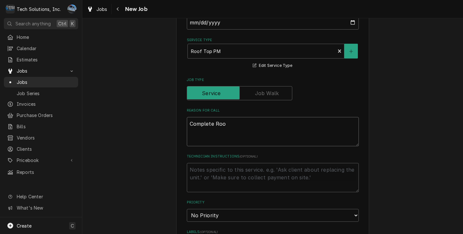
type textarea "x"
type textarea "Complete Roof"
type textarea "x"
type textarea "Complete Roof"
type textarea "x"
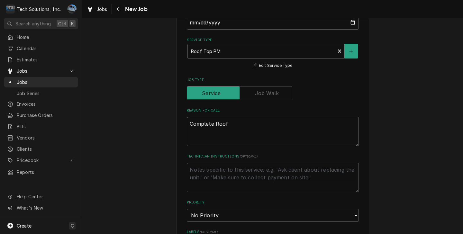
type textarea "Complete Roof T"
type textarea "x"
type textarea "Complete Roof To"
type textarea "x"
type textarea "Complete Roof Top"
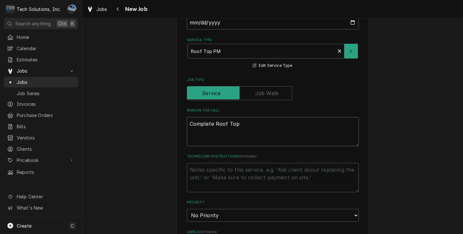
type textarea "x"
type textarea "Complete Roof Top"
type textarea "x"
type textarea "Complete Roof Top M"
type textarea "x"
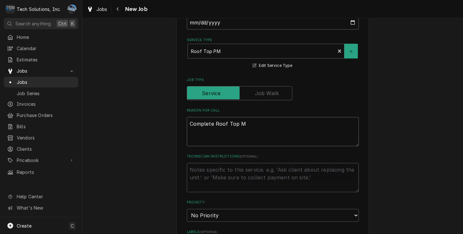
type textarea "Complete Roof Top"
type textarea "x"
type textarea "Complete Roof Top P"
type textarea "x"
type textarea "Complete Roof Top PM"
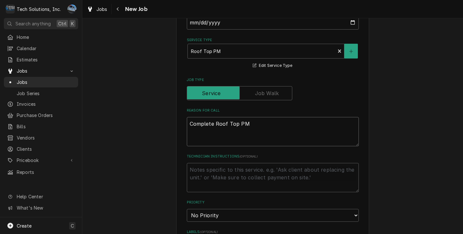
type textarea "x"
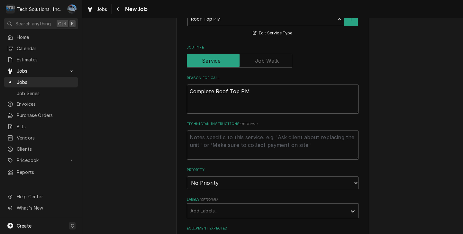
scroll to position [787, 0]
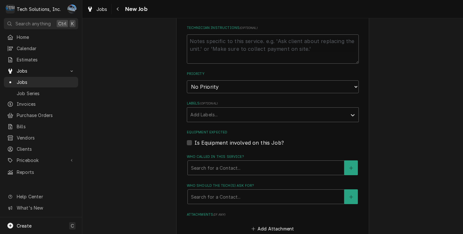
type textarea "Complete Roof Top PM"
drag, startPoint x: 204, startPoint y: 89, endPoint x: 205, endPoint y: 112, distance: 22.5
click at [204, 89] on select "No Priority Urgent High Medium Low" at bounding box center [273, 86] width 172 height 13
click at [216, 88] on select "No Priority Urgent High Medium Low" at bounding box center [273, 86] width 172 height 13
select select "4"
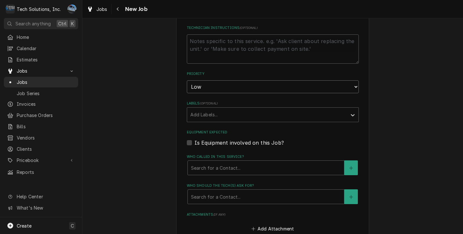
click at [187, 81] on select "No Priority Urgent High Medium Low" at bounding box center [273, 86] width 172 height 13
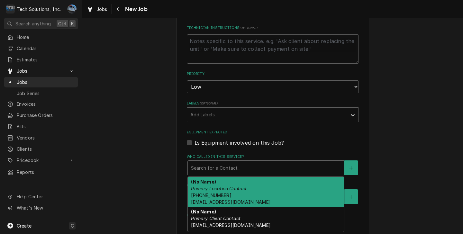
click at [202, 170] on div "Who called in this service?" at bounding box center [266, 168] width 150 height 12
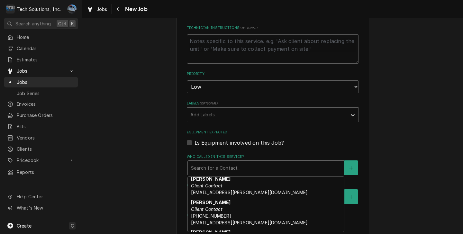
scroll to position [129, 0]
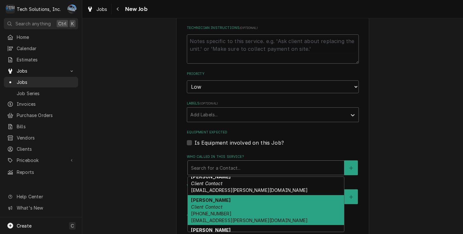
click at [227, 203] on div "Gabby Cipollone Client Contact (304) 543-4438 gcipollone@flynn.com" at bounding box center [266, 210] width 156 height 30
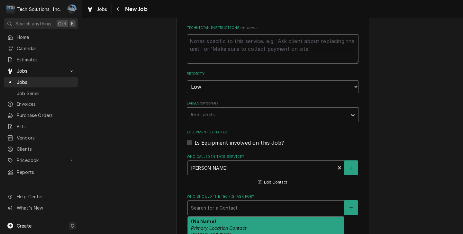
click at [227, 203] on div "Search for a Contact..." at bounding box center [266, 208] width 156 height 14
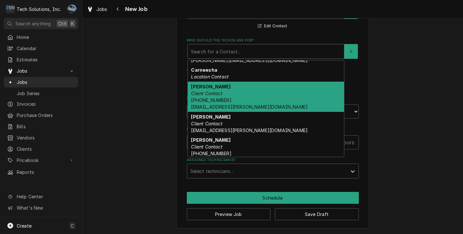
scroll to position [96, 0]
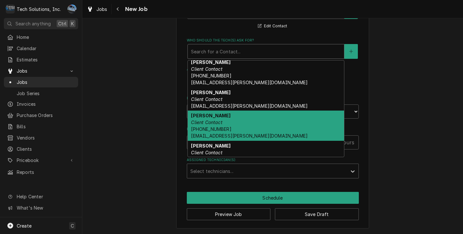
click at [252, 120] on div "Gabby Cipollone Client Contact (304) 543-4438 gcipollone@flynn.com" at bounding box center [266, 126] width 156 height 30
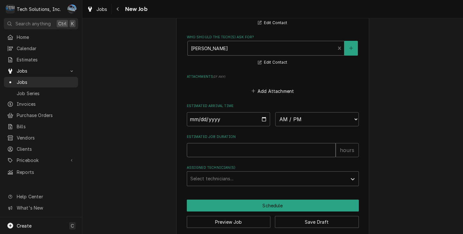
click at [220, 153] on input "Estimated Job Duration" at bounding box center [261, 150] width 149 height 14
type textarea "x"
type input "2"
type textarea "x"
type input "2"
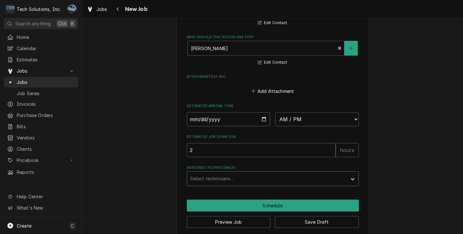
click at [219, 185] on div "Assigned Technician(s)" at bounding box center [266, 179] width 153 height 12
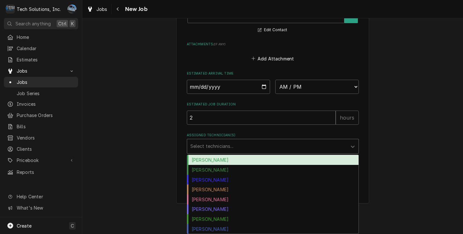
scroll to position [982, 0]
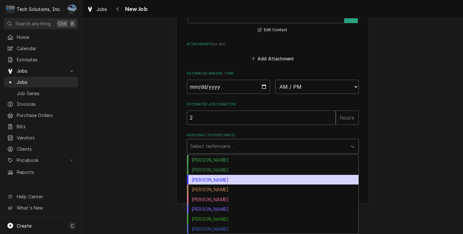
click at [272, 176] on div "Coleton Wallace" at bounding box center [272, 180] width 171 height 10
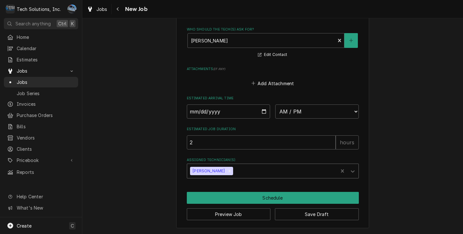
click at [286, 169] on div "option Coleton Wallace, selected. Coleton Wallace" at bounding box center [273, 171] width 172 height 15
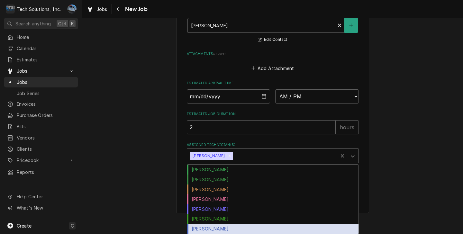
click at [222, 226] on div "Shaun Booth" at bounding box center [272, 229] width 171 height 10
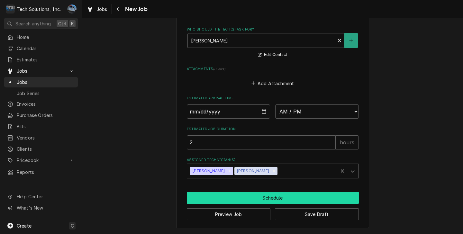
click at [258, 202] on button "Schedule" at bounding box center [273, 198] width 172 height 12
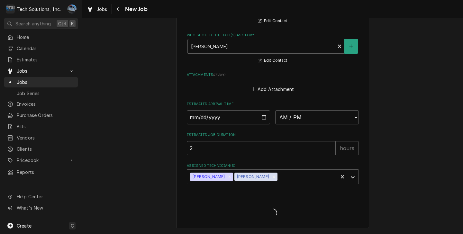
scroll to position [958, 0]
type textarea "x"
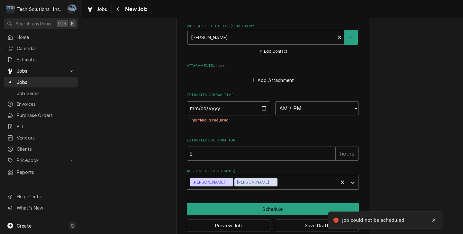
click at [263, 113] on input "Date" at bounding box center [229, 108] width 84 height 14
type input "2025-08-29"
type textarea "x"
click at [301, 110] on select "AM / PM 6:00 AM 6:15 AM 6:30 AM 6:45 AM 7:00 AM 7:15 AM 7:30 AM 7:45 AM 8:00 AM…" at bounding box center [317, 108] width 84 height 14
select select "15:00:00"
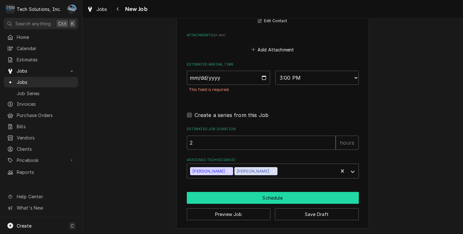
click at [242, 196] on button "Schedule" at bounding box center [273, 198] width 172 height 12
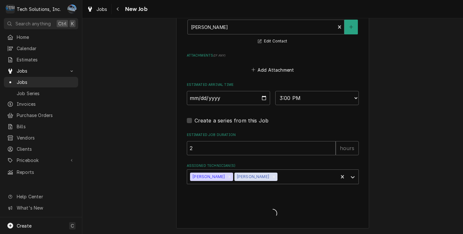
scroll to position [971, 0]
type textarea "x"
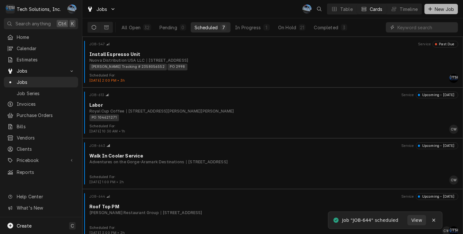
click at [455, 12] on span "New Job" at bounding box center [444, 9] width 22 height 7
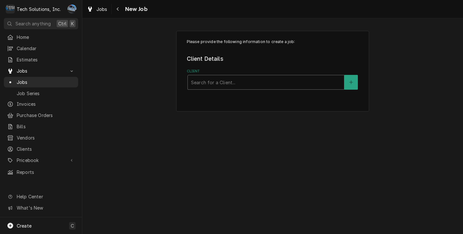
click at [200, 83] on div "Client" at bounding box center [266, 83] width 150 height 12
type input "[PERSON_NAME]"
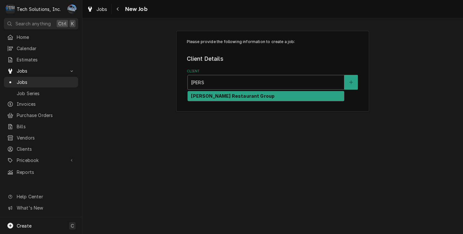
click at [223, 98] on strong "[PERSON_NAME] Restaurant Group" at bounding box center [233, 95] width 84 height 5
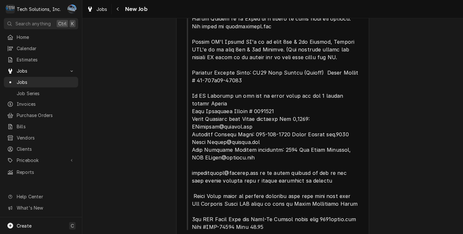
scroll to position [369, 0]
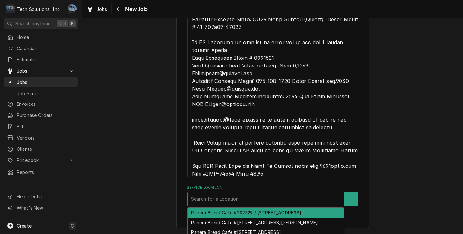
click at [246, 200] on div "Service Location" at bounding box center [266, 199] width 150 height 12
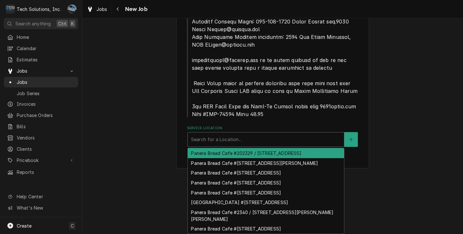
scroll to position [441, 0]
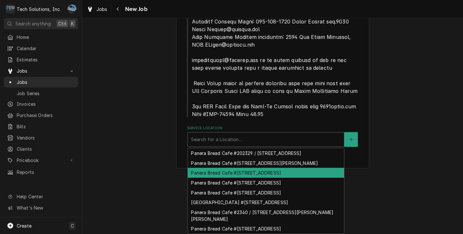
click at [300, 170] on div "Panera Bread Cafe #[STREET_ADDRESS]" at bounding box center [266, 173] width 156 height 10
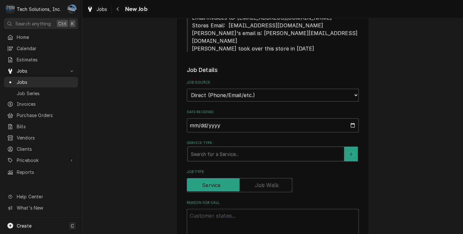
click at [281, 150] on div "Service Type" at bounding box center [266, 154] width 150 height 12
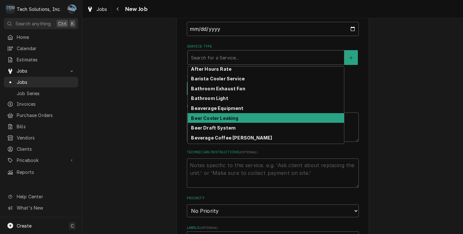
scroll to position [0, 0]
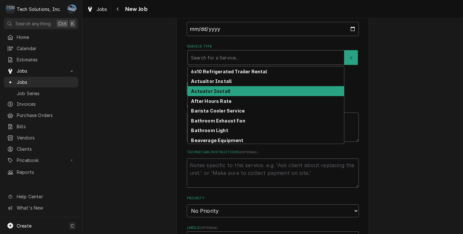
type textarea "x"
type input "E"
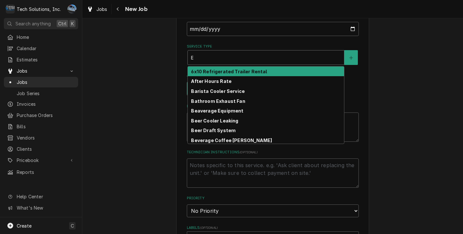
type textarea "x"
type input "R"
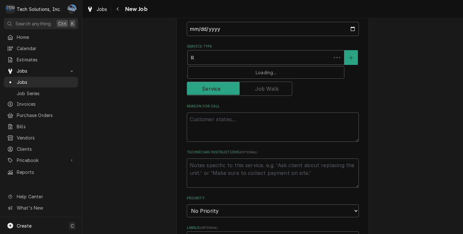
type textarea "x"
type input "Ro"
type textarea "x"
type input "Roo"
type textarea "x"
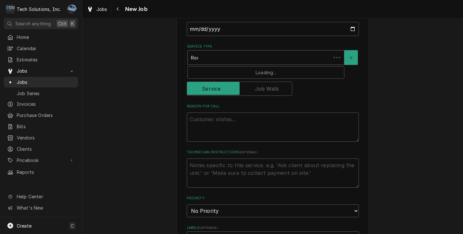
type input "Roof"
type textarea "x"
type input "Roof"
type textarea "x"
type input "Roof T"
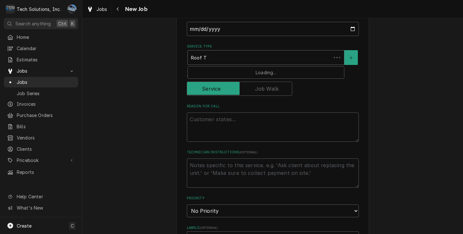
type textarea "x"
type input "Roof Top"
type textarea "x"
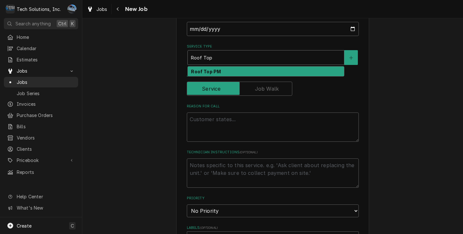
click at [206, 69] on strong "Roof Top PM" at bounding box center [206, 71] width 30 height 5
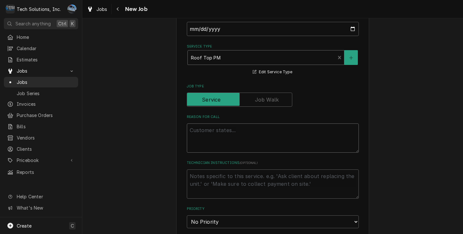
click at [219, 123] on textarea "Reason For Call" at bounding box center [273, 137] width 172 height 29
type textarea "x"
type textarea "C"
type textarea "x"
type textarea "Co"
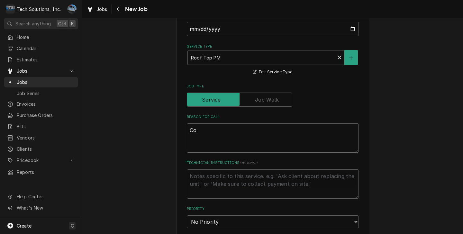
type textarea "x"
type textarea "Com"
type textarea "x"
type textarea "Comp"
type textarea "x"
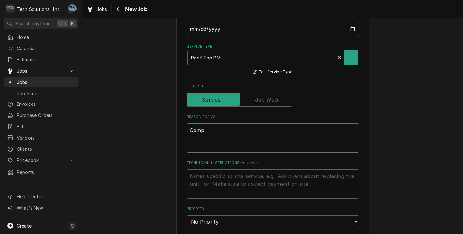
type textarea "Compl"
type textarea "x"
type textarea "Comple"
type textarea "x"
type textarea "Complet"
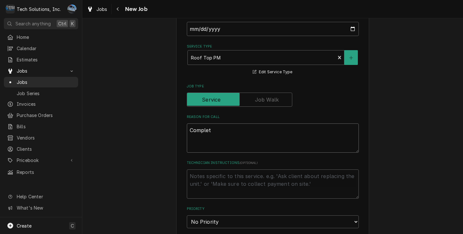
type textarea "x"
type textarea "Complete"
type textarea "x"
type textarea "Complete"
type textarea "x"
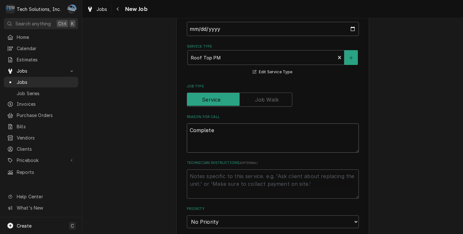
type textarea "Complete R"
type textarea "x"
type textarea "Complete Ro"
type textarea "x"
type textarea "Complete Roo"
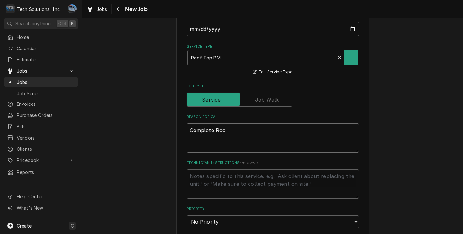
type textarea "x"
type textarea "Complete Roof"
type textarea "x"
type textarea "Complete Roof"
type textarea "x"
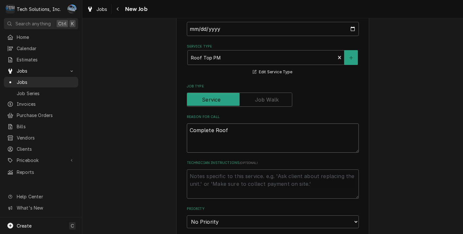
type textarea "Complete Roof T"
type textarea "x"
type textarea "Complete Roof To"
type textarea "x"
type textarea "Complete Roof Top"
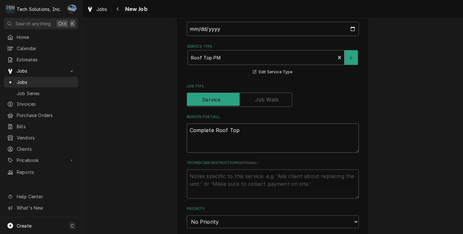
type textarea "x"
type textarea "Complete Roof Top"
type textarea "x"
type textarea "Complete Roof Top P"
type textarea "x"
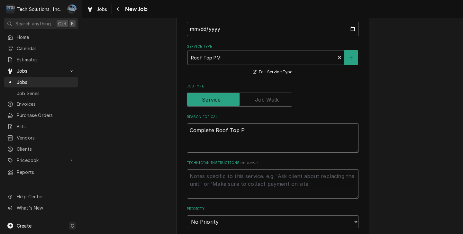
type textarea "Complete Roof Top PM"
type textarea "x"
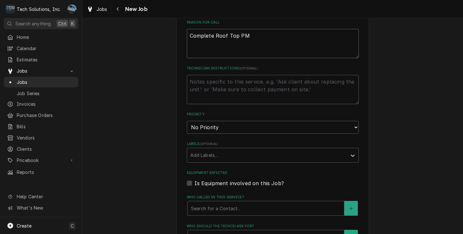
scroll to position [787, 0]
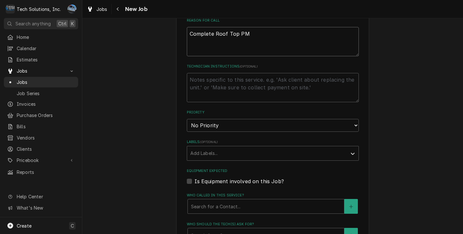
type textarea "Complete Roof Top PM"
drag, startPoint x: 209, startPoint y: 118, endPoint x: 230, endPoint y: 151, distance: 38.5
click at [210, 119] on select "No Priority Urgent High Medium Low" at bounding box center [273, 125] width 172 height 13
drag, startPoint x: 207, startPoint y: 118, endPoint x: 204, endPoint y: 123, distance: 6.3
click at [207, 119] on select "No Priority Urgent High Medium Low" at bounding box center [273, 125] width 172 height 13
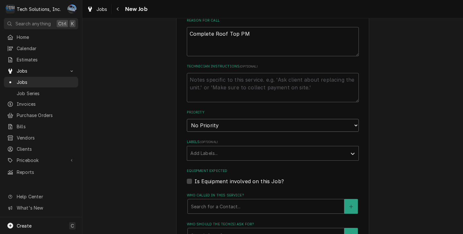
select select "4"
click at [187, 119] on select "No Priority Urgent High Medium Low" at bounding box center [273, 125] width 172 height 13
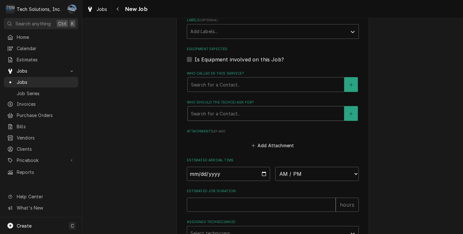
scroll to position [916, 0]
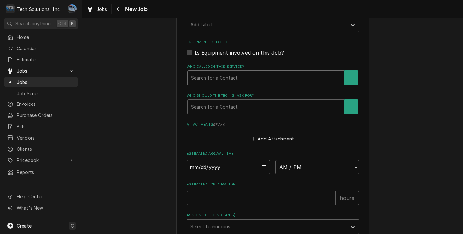
click at [247, 72] on div "Who called in this service?" at bounding box center [266, 78] width 150 height 12
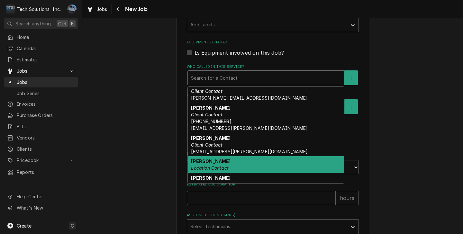
scroll to position [63, 0]
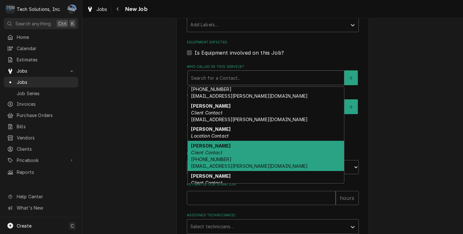
click at [236, 144] on div "Gabby Cipollone Client Contact (304) 543-4438 gcipollone@flynn.com" at bounding box center [266, 156] width 156 height 30
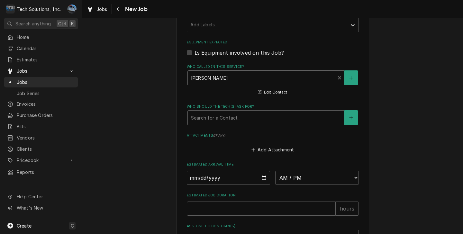
click at [237, 112] on div "Who should the tech(s) ask for?" at bounding box center [266, 118] width 150 height 12
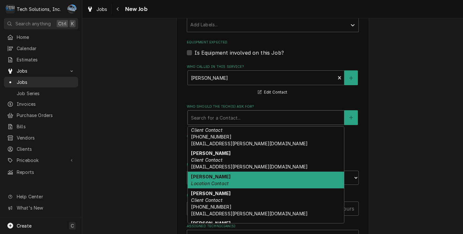
scroll to position [64, 0]
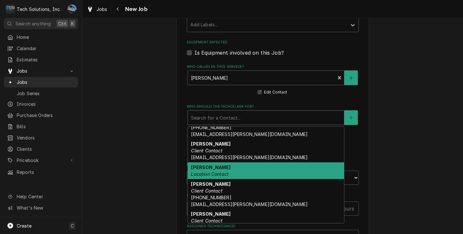
click at [227, 179] on div "Gabby Cipollone Client Contact (304) 543-4438 gcipollone@flynn.com" at bounding box center [266, 194] width 156 height 30
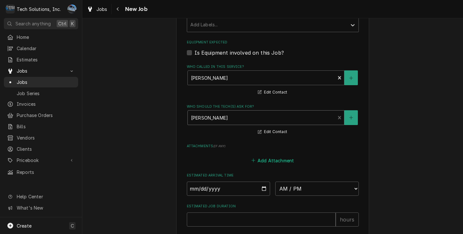
scroll to position [980, 0]
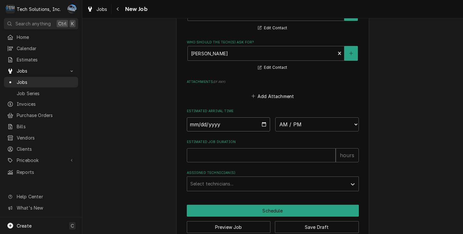
click at [259, 119] on input "Date" at bounding box center [229, 124] width 84 height 14
type textarea "x"
type input "2025-08-29"
click at [283, 120] on select "AM / PM 6:00 AM 6:15 AM 6:30 AM 6:45 AM 7:00 AM 7:15 AM 7:30 AM 7:45 AM 8:00 AM…" at bounding box center [317, 124] width 84 height 14
type textarea "x"
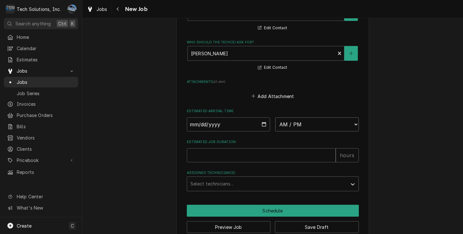
select select "17:00:00"
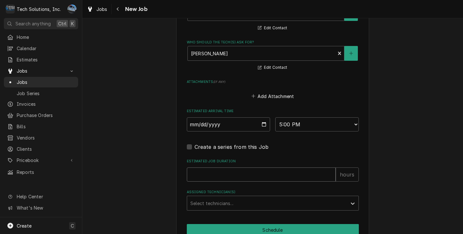
drag, startPoint x: 283, startPoint y: 170, endPoint x: 300, endPoint y: 169, distance: 17.4
click at [283, 170] on input "Estimated Job Duration" at bounding box center [261, 175] width 149 height 14
type textarea "x"
type input "2"
type textarea "x"
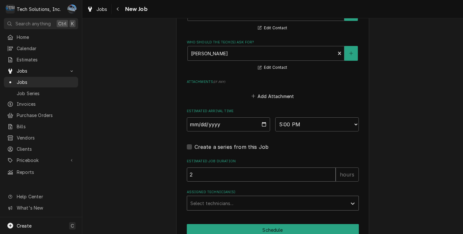
type input "2"
click at [324, 197] on div "Assigned Technician(s)" at bounding box center [266, 203] width 153 height 12
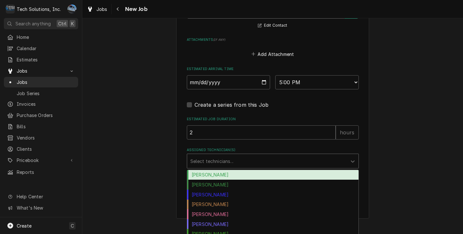
scroll to position [1032, 0]
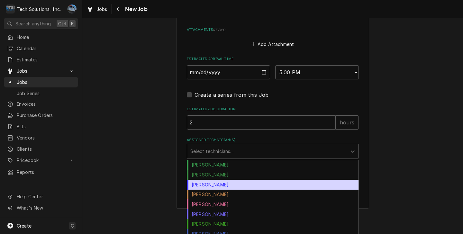
click at [208, 180] on div "Coleton Wallace" at bounding box center [272, 185] width 171 height 10
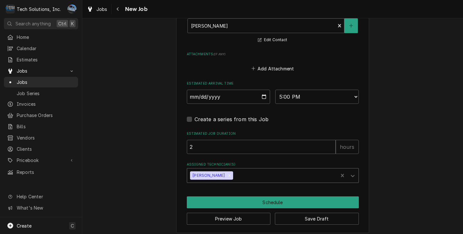
click at [250, 170] on div "option Coleton Wallace, selected. Coleton Wallace" at bounding box center [273, 175] width 172 height 15
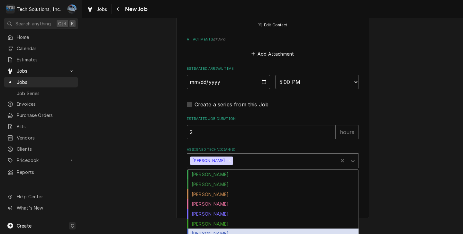
click at [224, 229] on div "Shaun Booth" at bounding box center [272, 234] width 171 height 10
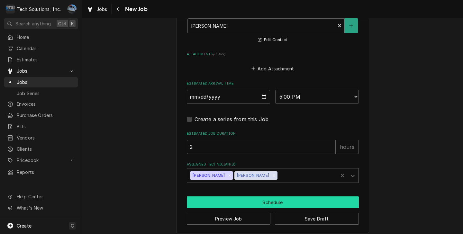
click at [228, 202] on button "Schedule" at bounding box center [273, 202] width 172 height 12
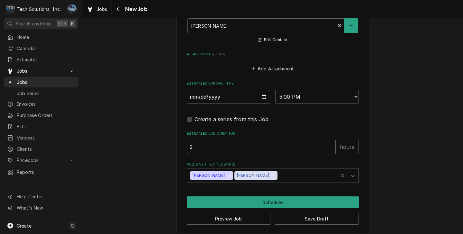
scroll to position [1002, 0]
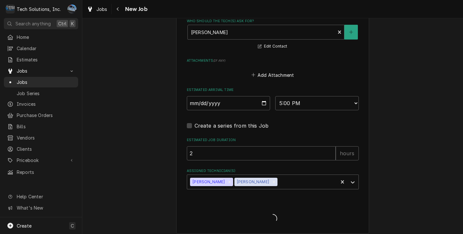
type textarea "x"
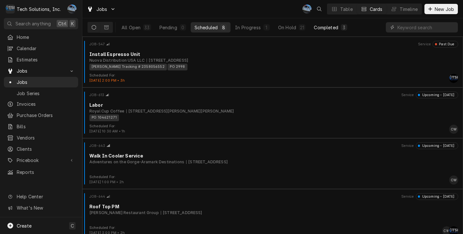
click at [327, 26] on div "Completed" at bounding box center [326, 27] width 24 height 7
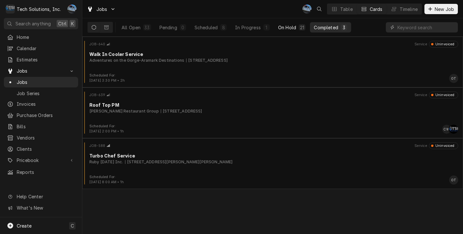
click at [288, 30] on button "On Hold 21" at bounding box center [291, 27] width 35 height 10
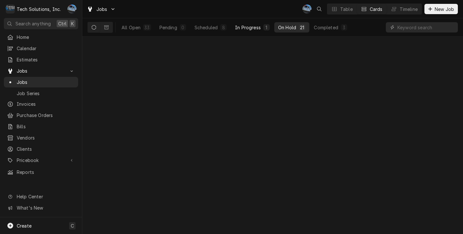
click at [255, 29] on div "In Progress" at bounding box center [248, 27] width 26 height 7
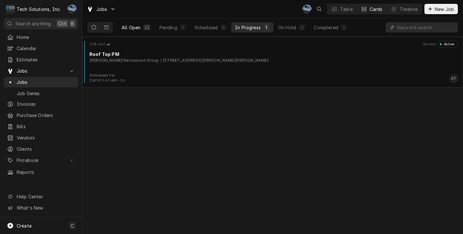
click at [133, 26] on div "All Open" at bounding box center [131, 27] width 19 height 7
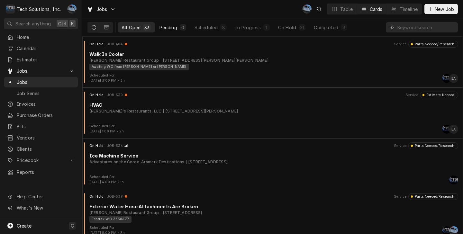
click at [179, 30] on button "Pending 0" at bounding box center [173, 27] width 34 height 10
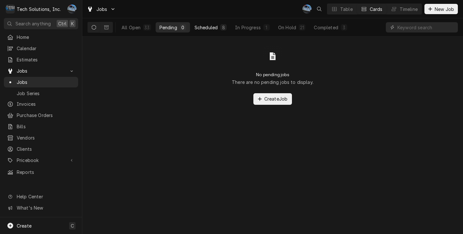
click at [203, 28] on div "Scheduled" at bounding box center [206, 27] width 23 height 7
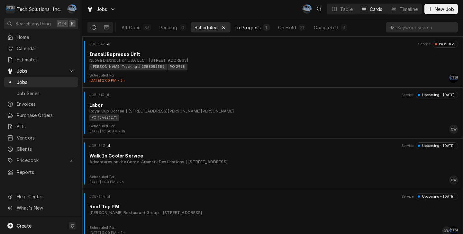
click at [255, 26] on div "In Progress" at bounding box center [248, 27] width 26 height 7
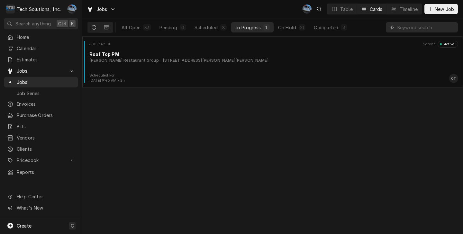
click at [281, 21] on div "All Open 33 Pending 0 Scheduled 8 In Progress 1 On Hold 21 Completed 3" at bounding box center [234, 27] width 233 height 18
drag, startPoint x: 282, startPoint y: 27, endPoint x: 392, endPoint y: 28, distance: 110.0
click at [283, 27] on div "On Hold" at bounding box center [287, 27] width 18 height 7
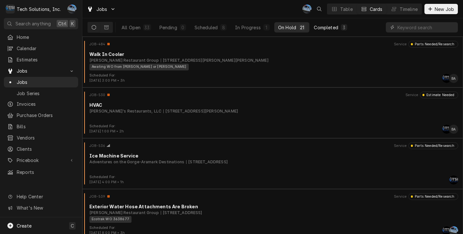
click at [317, 27] on div "Completed" at bounding box center [326, 27] width 24 height 7
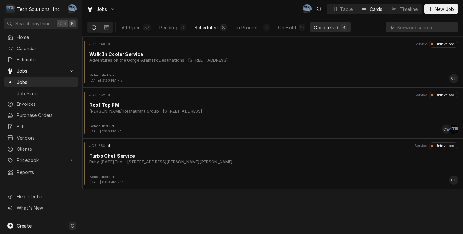
click at [205, 28] on div "Scheduled" at bounding box center [206, 27] width 23 height 7
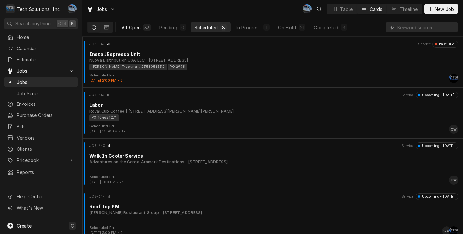
click at [151, 27] on button "All Open 33" at bounding box center [136, 27] width 37 height 10
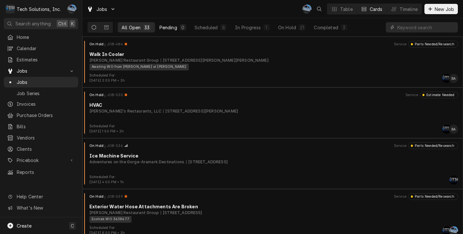
click at [162, 27] on div "Pending" at bounding box center [168, 27] width 18 height 7
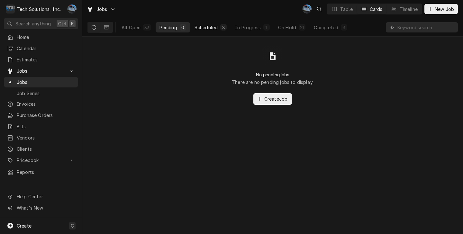
click at [219, 30] on button "Scheduled 8" at bounding box center [211, 27] width 40 height 10
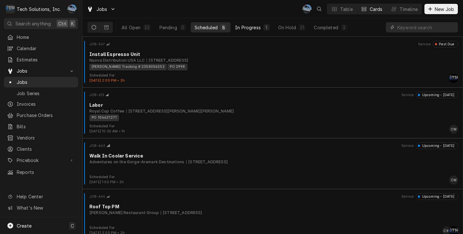
click at [247, 27] on div "In Progress" at bounding box center [248, 27] width 26 height 7
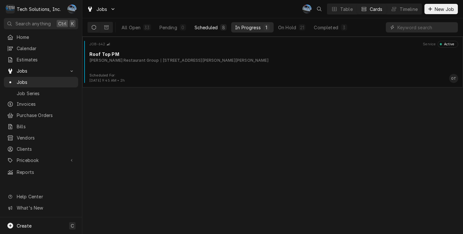
click at [195, 26] on div "Scheduled" at bounding box center [206, 27] width 23 height 7
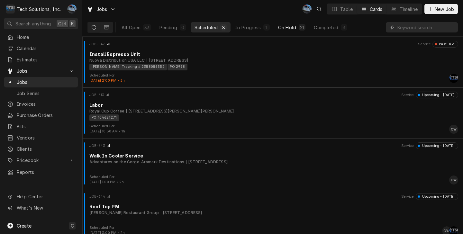
drag, startPoint x: 252, startPoint y: 27, endPoint x: 276, endPoint y: 28, distance: 23.5
click at [253, 27] on div "In Progress" at bounding box center [248, 27] width 26 height 7
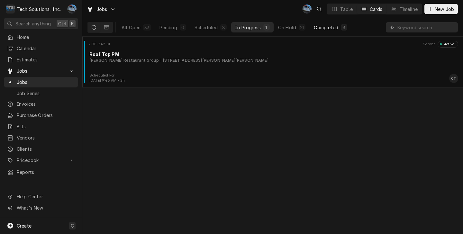
click at [316, 28] on div "Completed" at bounding box center [326, 27] width 24 height 7
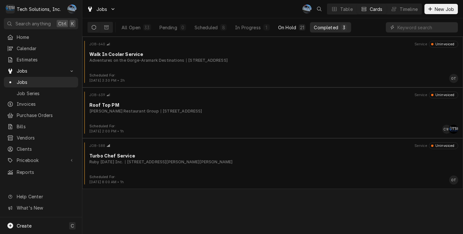
click at [291, 28] on div "On Hold" at bounding box center [287, 27] width 18 height 7
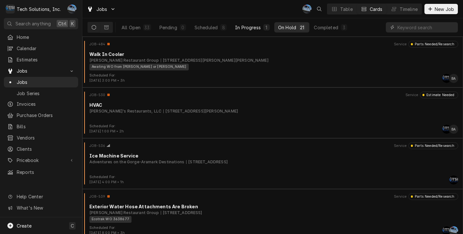
click at [251, 25] on div "In Progress" at bounding box center [248, 27] width 26 height 7
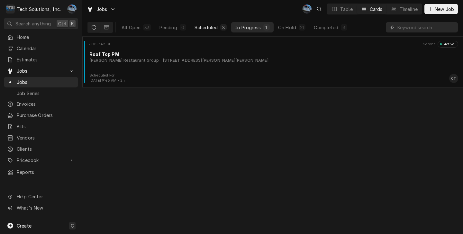
drag, startPoint x: 196, startPoint y: 23, endPoint x: 200, endPoint y: 25, distance: 4.7
click at [196, 23] on button "Scheduled 8" at bounding box center [211, 27] width 40 height 10
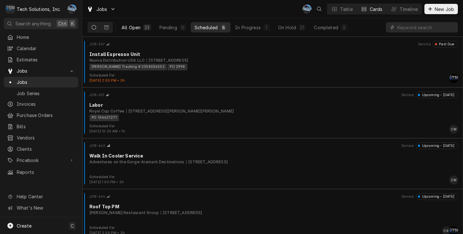
drag, startPoint x: 140, startPoint y: 28, endPoint x: 377, endPoint y: 33, distance: 237.7
click at [140, 28] on div "All Open" at bounding box center [131, 27] width 19 height 7
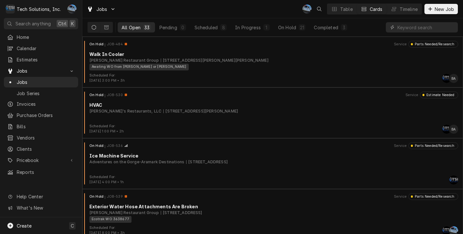
click at [430, 32] on div "Dynamic Content Wrapper" at bounding box center [422, 27] width 72 height 18
click at [419, 28] on input "Dynamic Content Wrapper" at bounding box center [425, 27] width 57 height 10
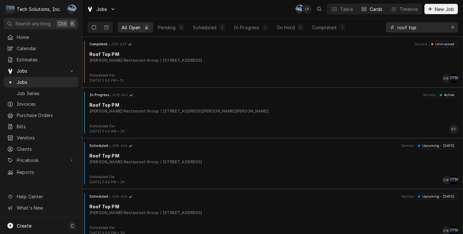
type input "roof top"
click at [141, 28] on button "All Open 4" at bounding box center [136, 27] width 36 height 10
drag, startPoint x: 454, startPoint y: 25, endPoint x: 384, endPoint y: 44, distance: 72.5
click at [454, 25] on icon "Erase input" at bounding box center [453, 27] width 4 height 5
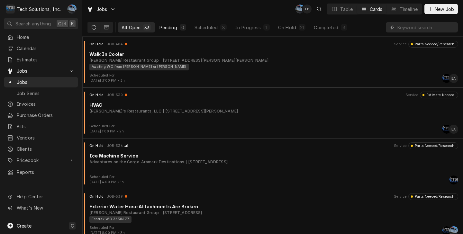
click at [173, 31] on button "Pending 0" at bounding box center [173, 27] width 34 height 10
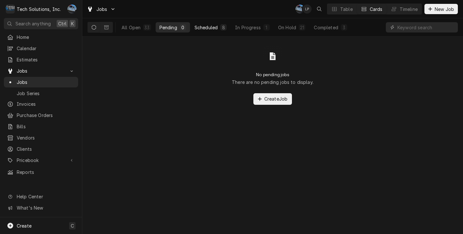
click at [210, 30] on div "Scheduled" at bounding box center [206, 27] width 23 height 7
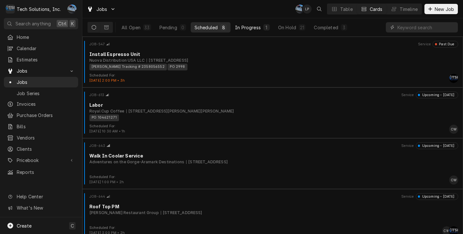
click at [259, 29] on div "In Progress" at bounding box center [248, 27] width 26 height 7
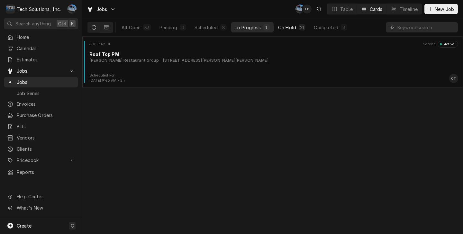
click at [289, 25] on div "On Hold" at bounding box center [287, 27] width 18 height 7
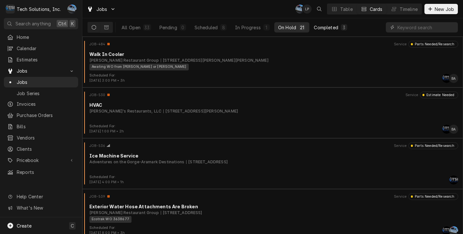
click at [320, 27] on div "Completed" at bounding box center [326, 27] width 24 height 7
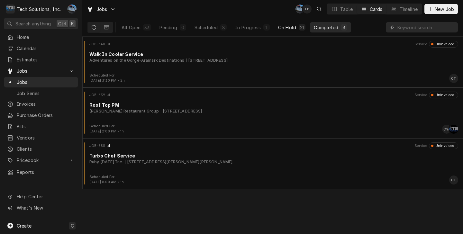
click at [293, 26] on div "On Hold" at bounding box center [287, 27] width 18 height 7
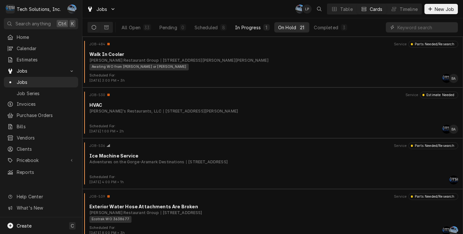
click at [260, 23] on button "In Progress 1" at bounding box center [252, 27] width 42 height 10
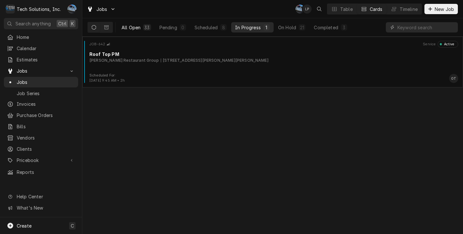
click at [135, 30] on div "All Open" at bounding box center [131, 27] width 19 height 7
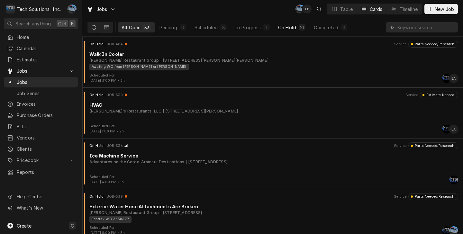
click at [306, 30] on button "On Hold 21" at bounding box center [291, 27] width 35 height 10
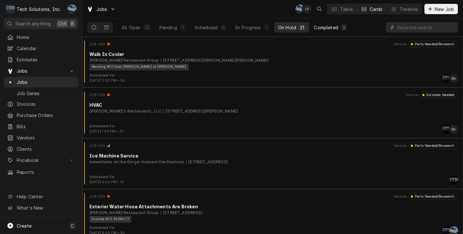
click at [319, 27] on div "Completed" at bounding box center [326, 27] width 24 height 7
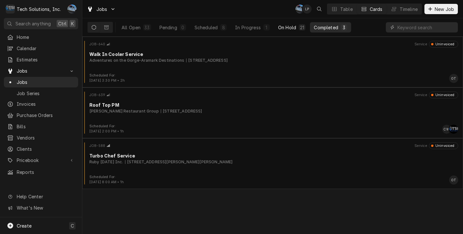
click at [296, 26] on div "On Hold" at bounding box center [287, 27] width 18 height 7
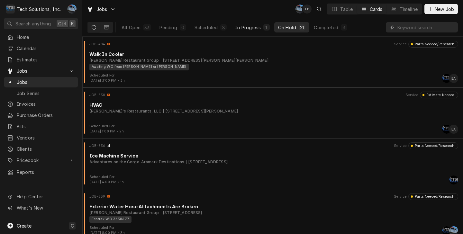
click at [258, 28] on div "In Progress" at bounding box center [248, 27] width 26 height 7
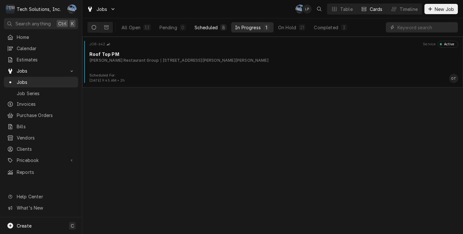
drag, startPoint x: 213, startPoint y: 29, endPoint x: 199, endPoint y: 29, distance: 14.1
click at [213, 29] on div "Scheduled" at bounding box center [206, 27] width 23 height 7
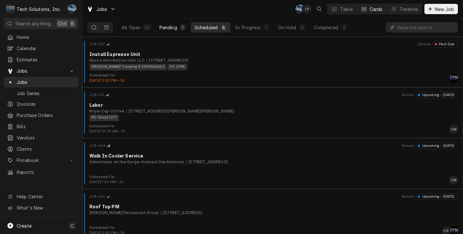
click at [175, 28] on div "Pending" at bounding box center [168, 27] width 18 height 7
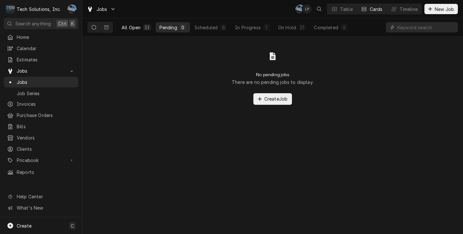
click at [150, 28] on div "33" at bounding box center [147, 27] width 8 height 6
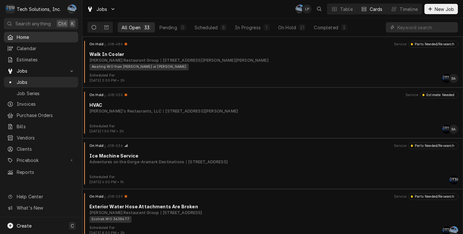
click at [38, 37] on span "Home" at bounding box center [46, 37] width 58 height 7
